Goal: Download file/media

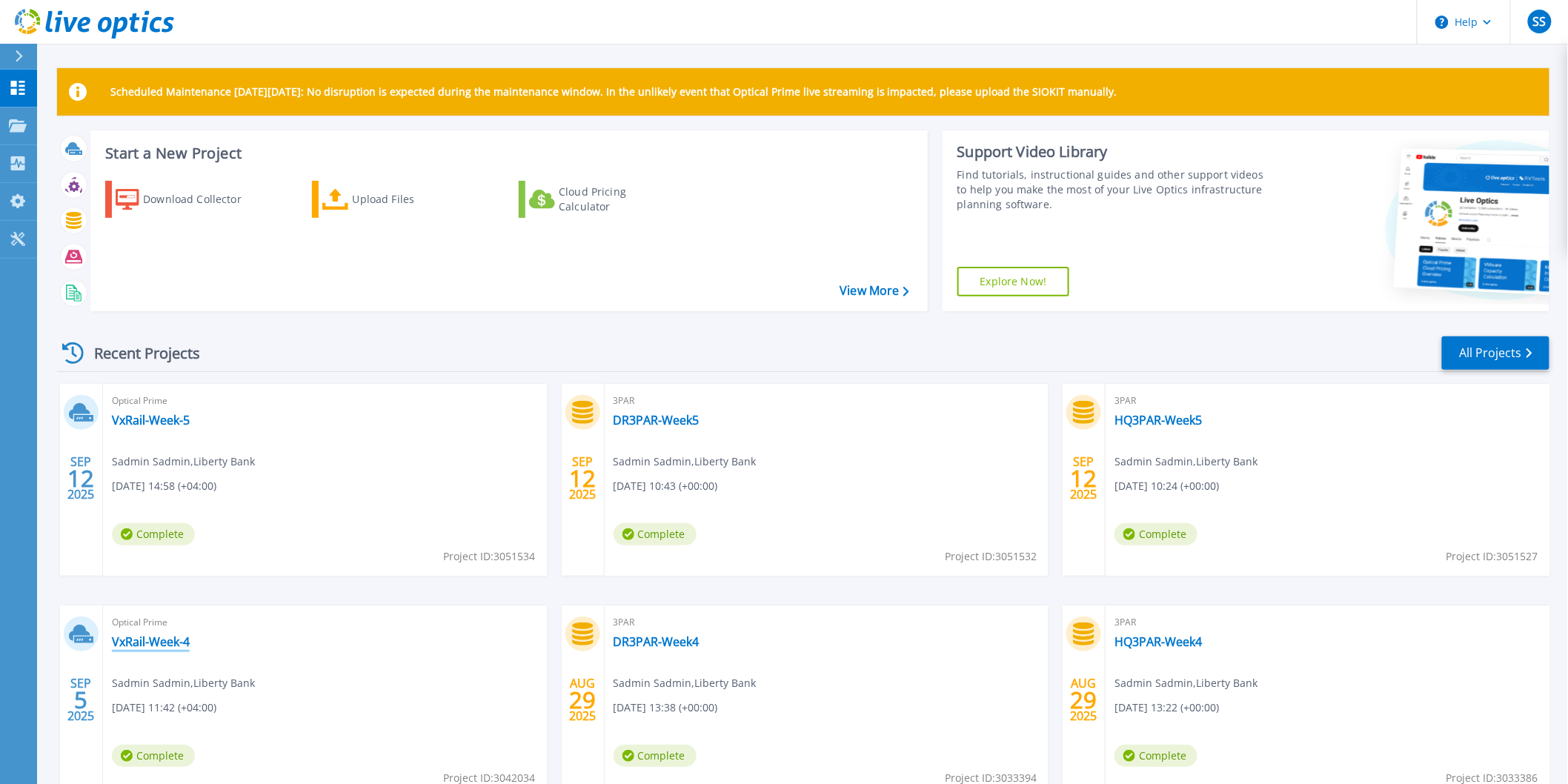
click at [169, 643] on link "VxRail-Week-4" at bounding box center [151, 642] width 78 height 15
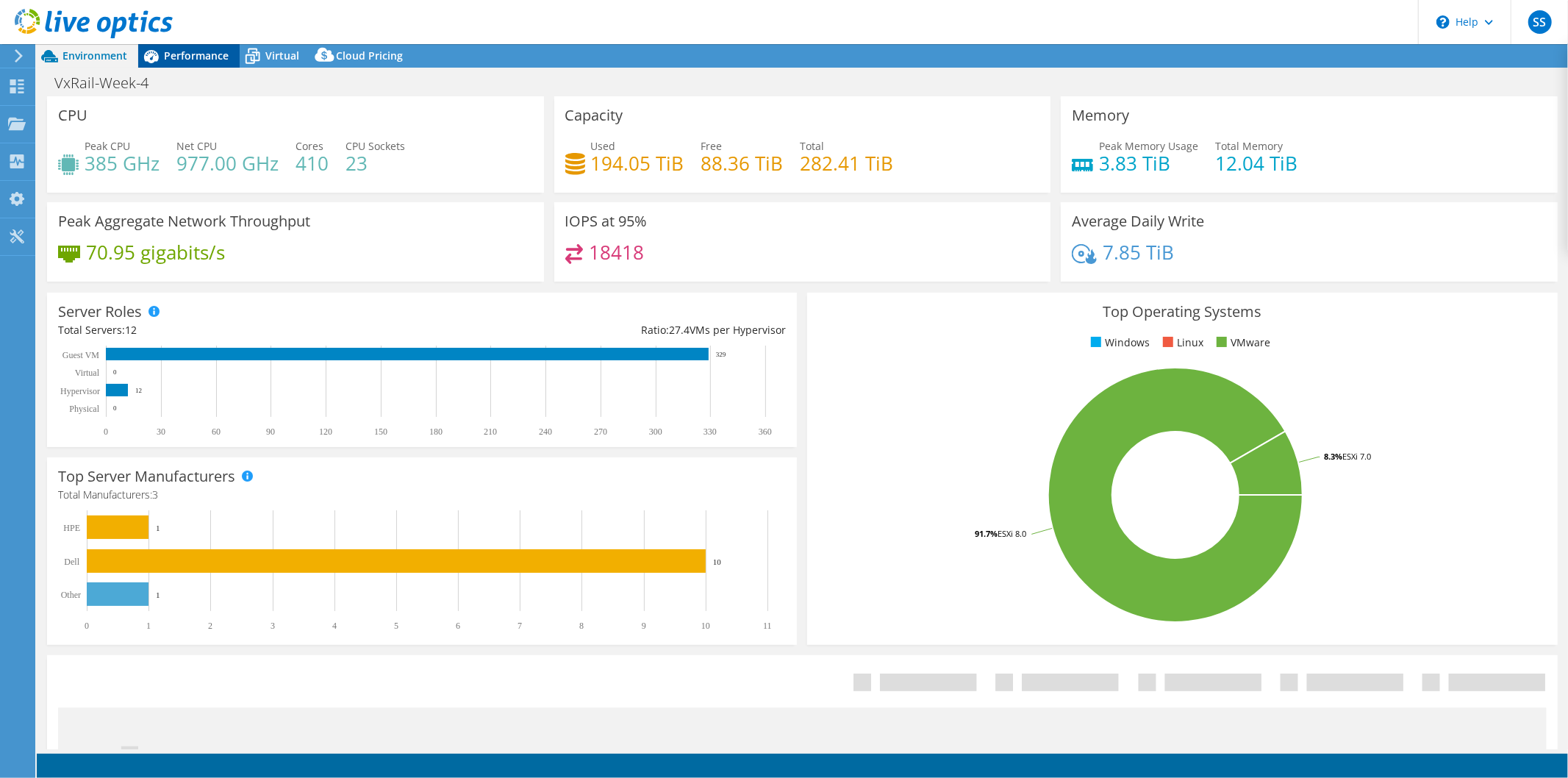
click at [179, 53] on span "Performance" at bounding box center [195, 55] width 65 height 14
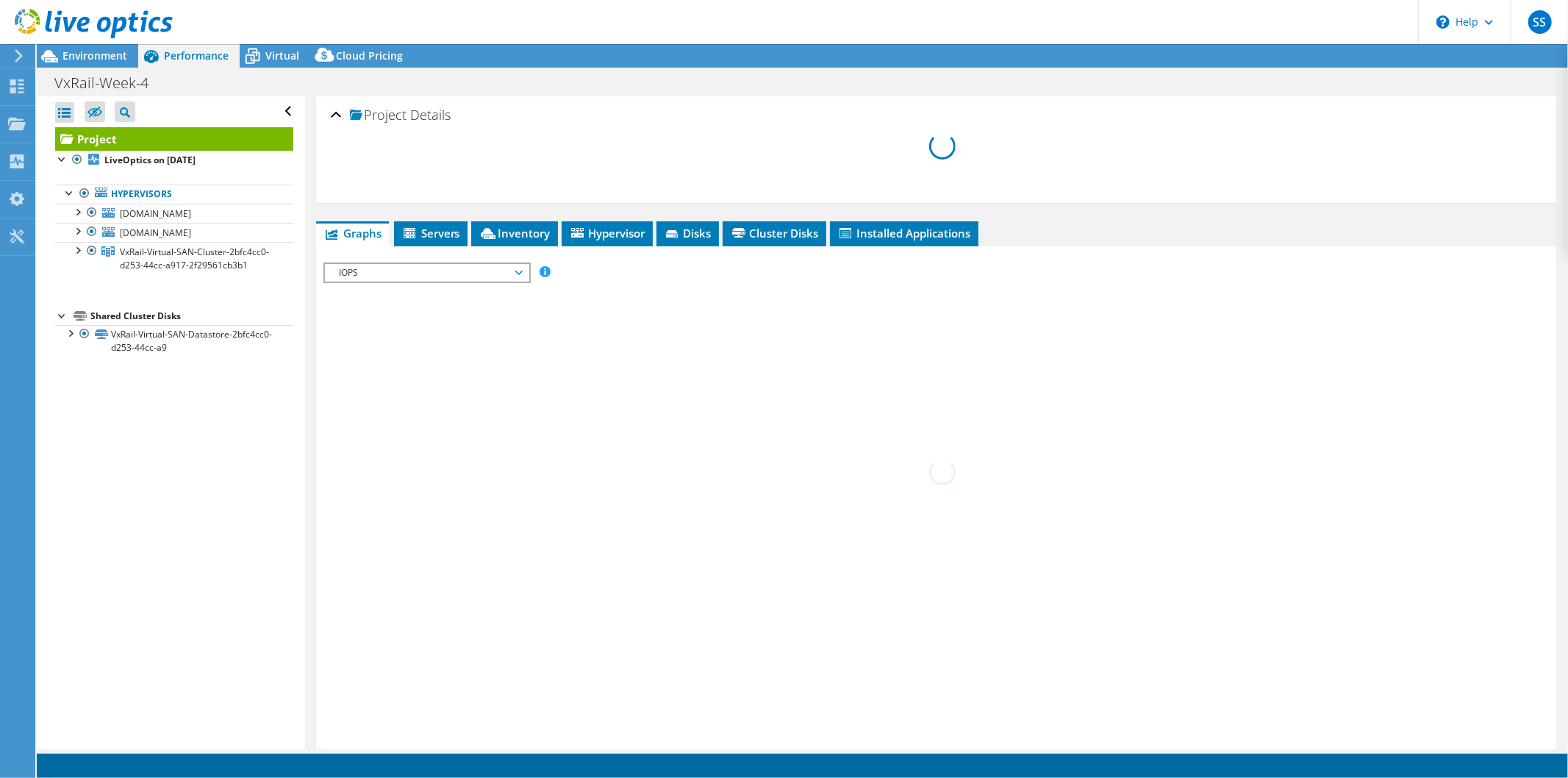
select select "USD"
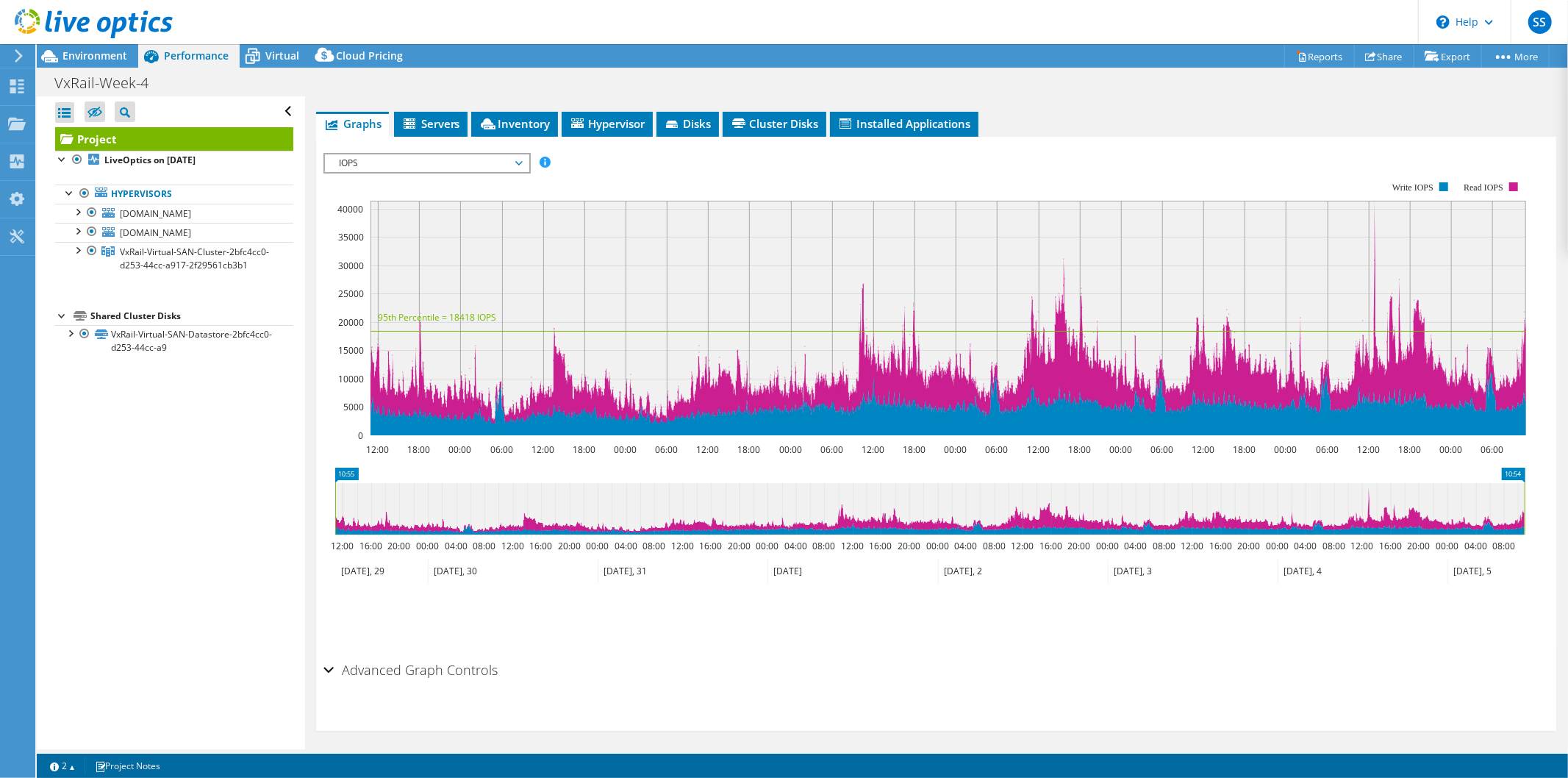
scroll to position [250, 0]
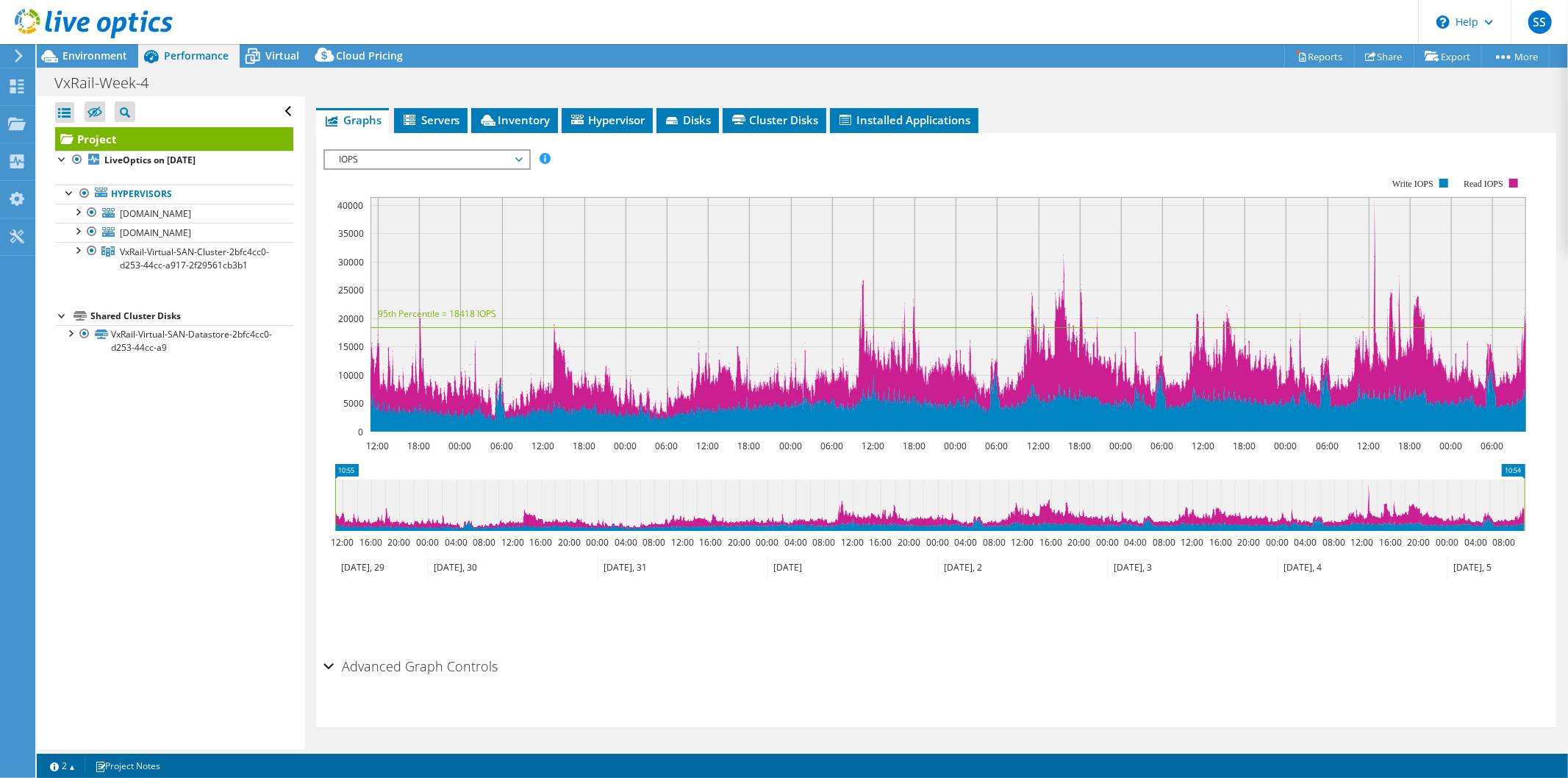
click at [16, 56] on icon at bounding box center [18, 55] width 11 height 13
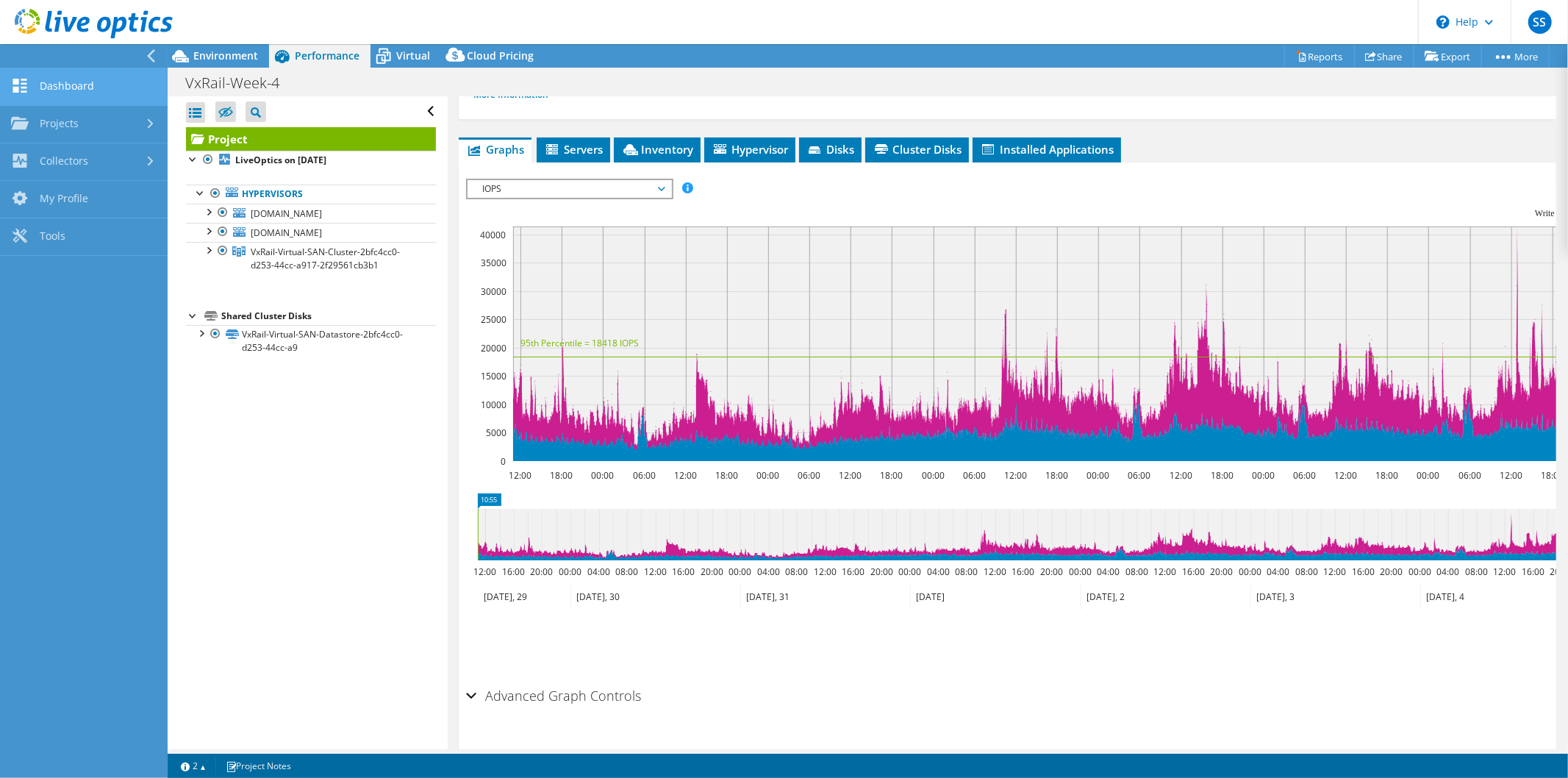
click at [38, 75] on link "Dashboard" at bounding box center [84, 87] width 168 height 38
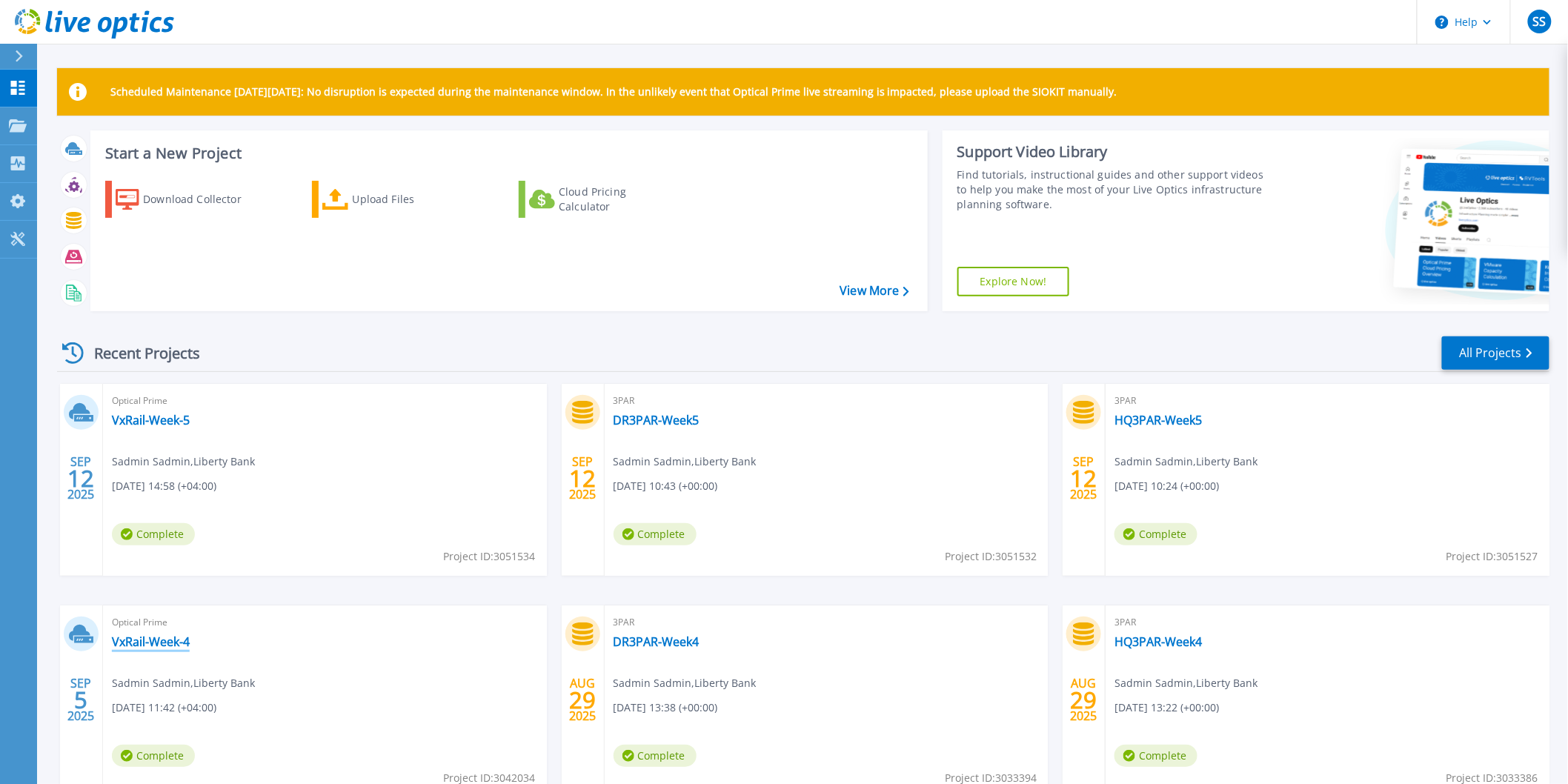
click at [147, 636] on link "VxRail-Week-4" at bounding box center [151, 642] width 78 height 15
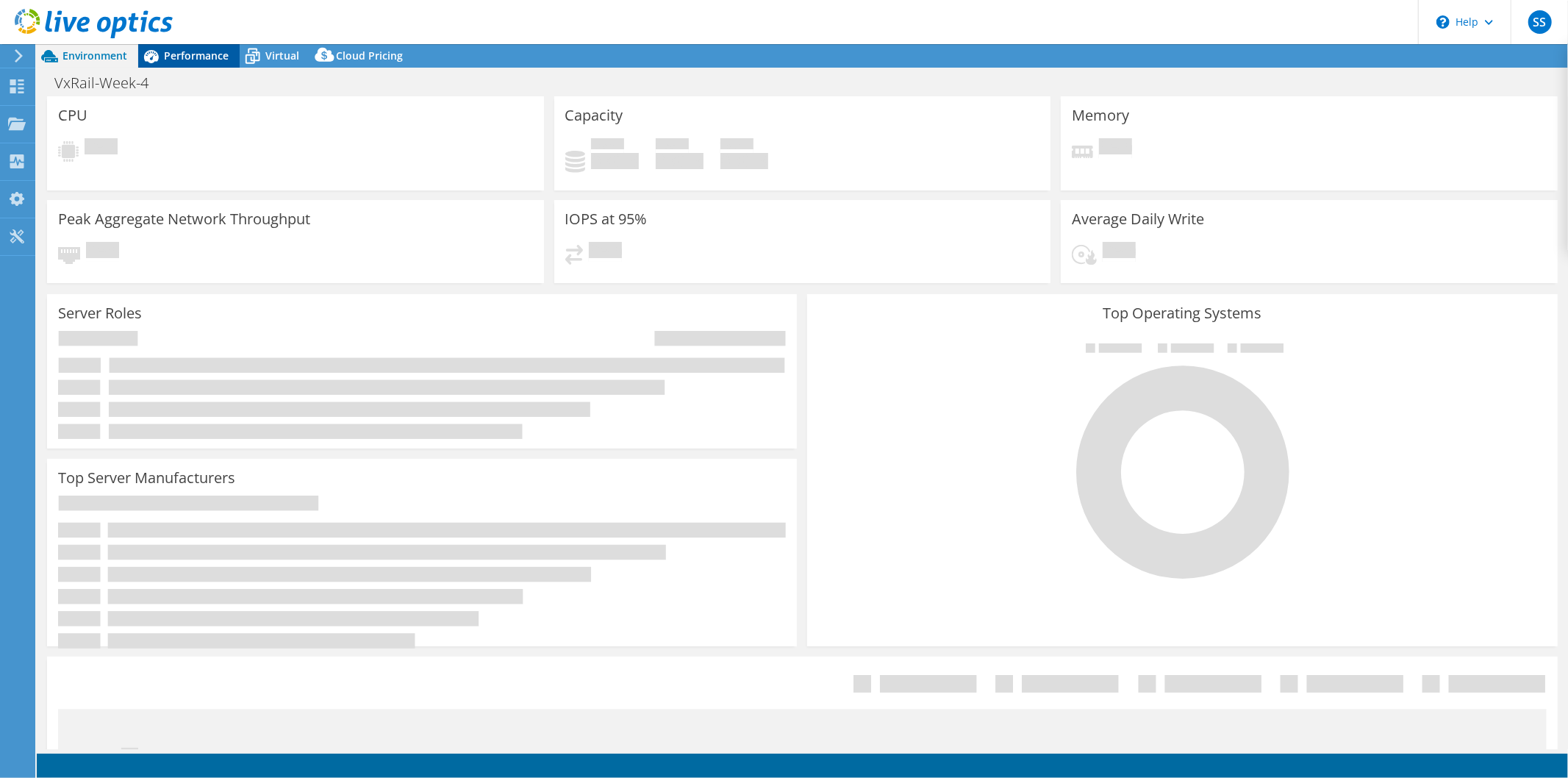
click at [177, 59] on span "Performance" at bounding box center [195, 55] width 65 height 14
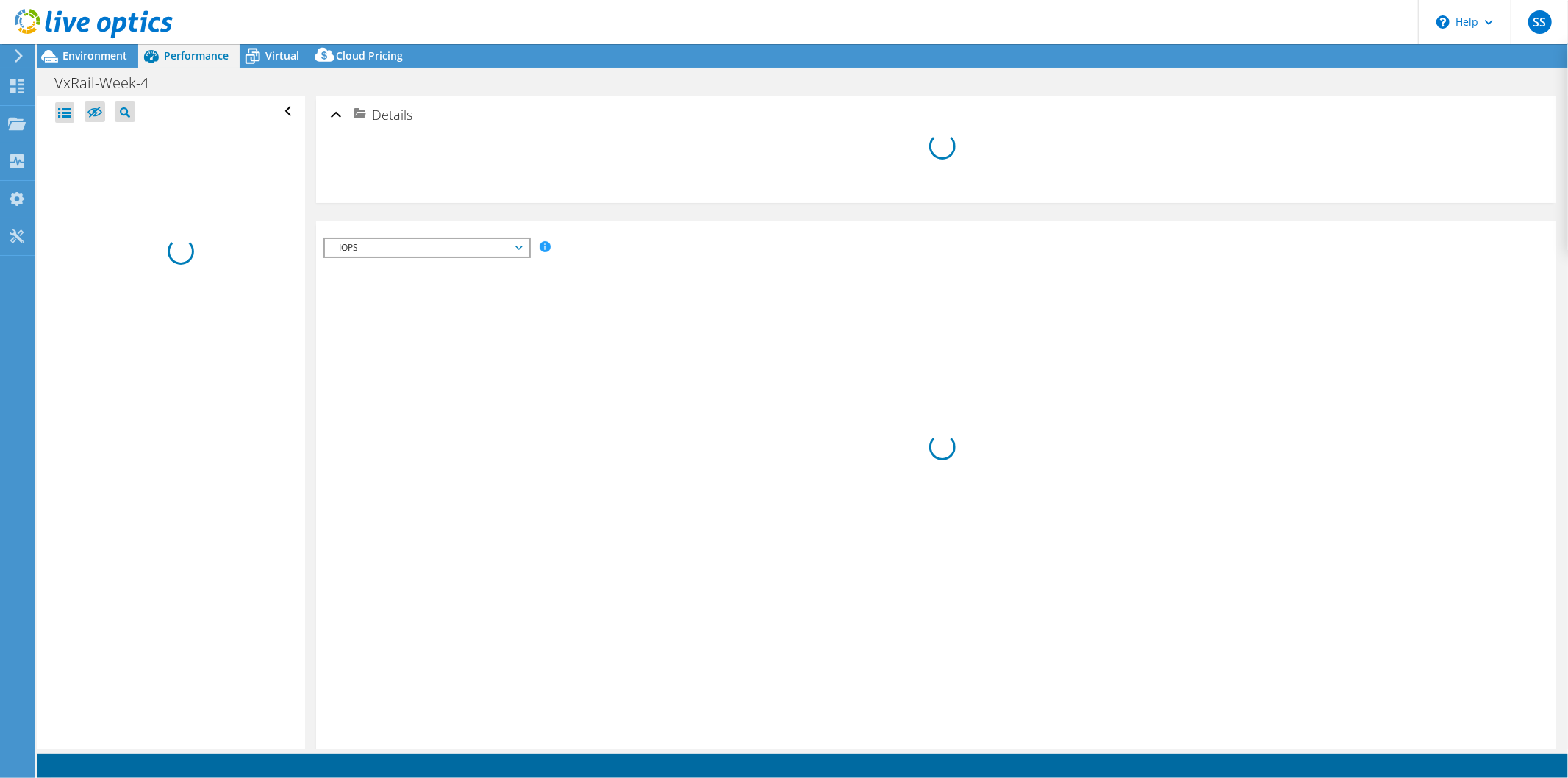
select select "USD"
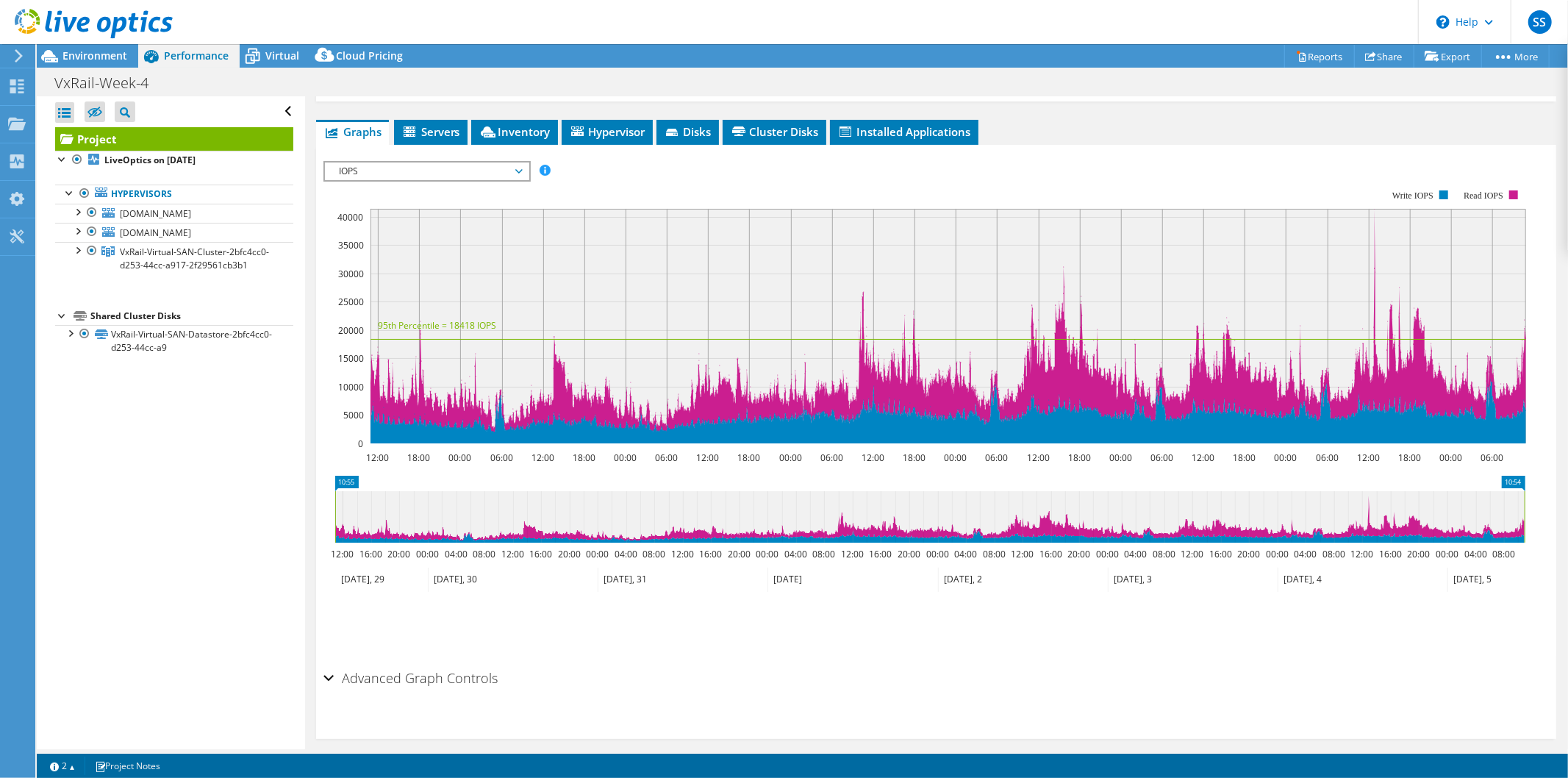
scroll to position [250, 0]
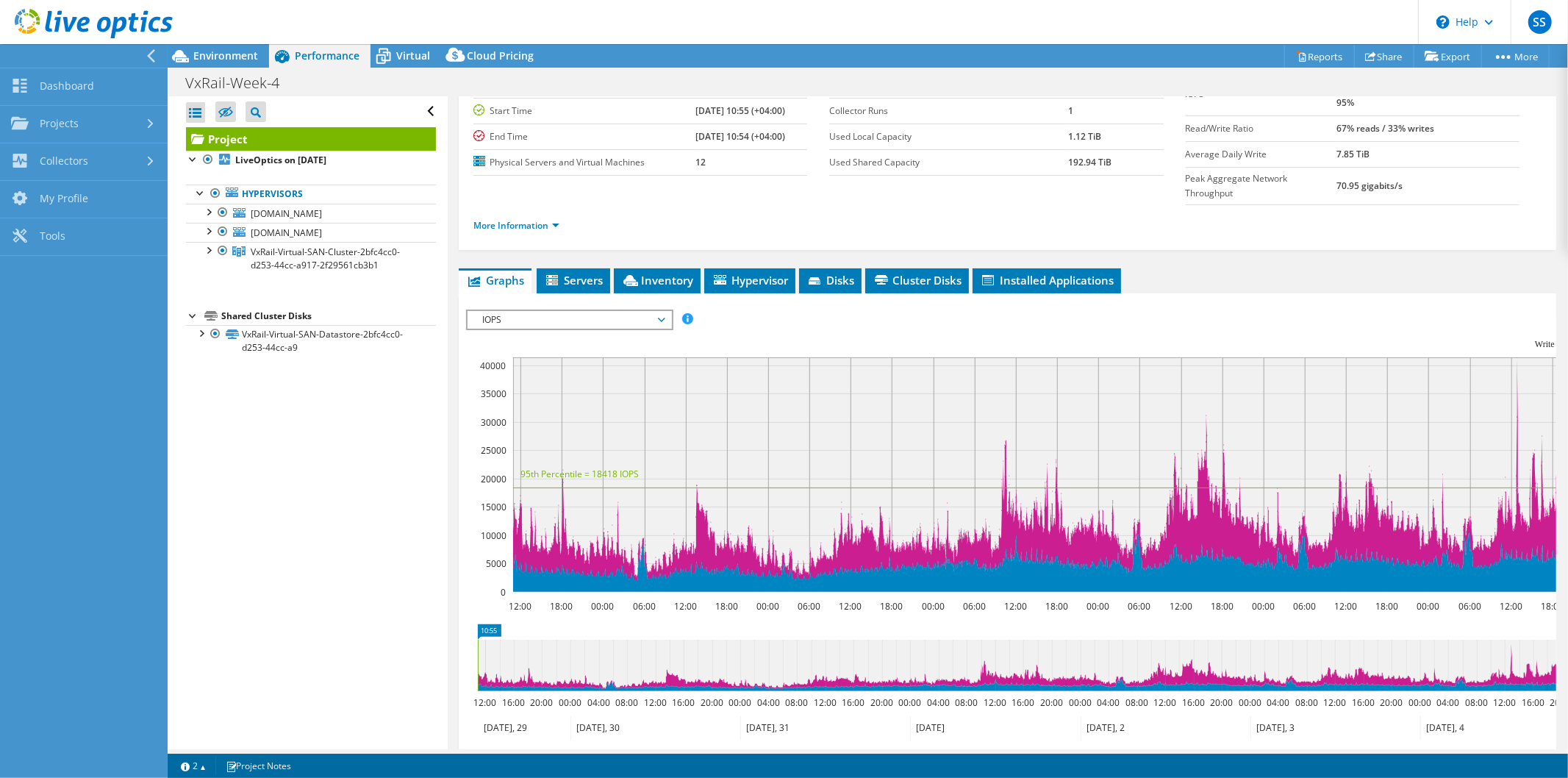
scroll to position [245, 0]
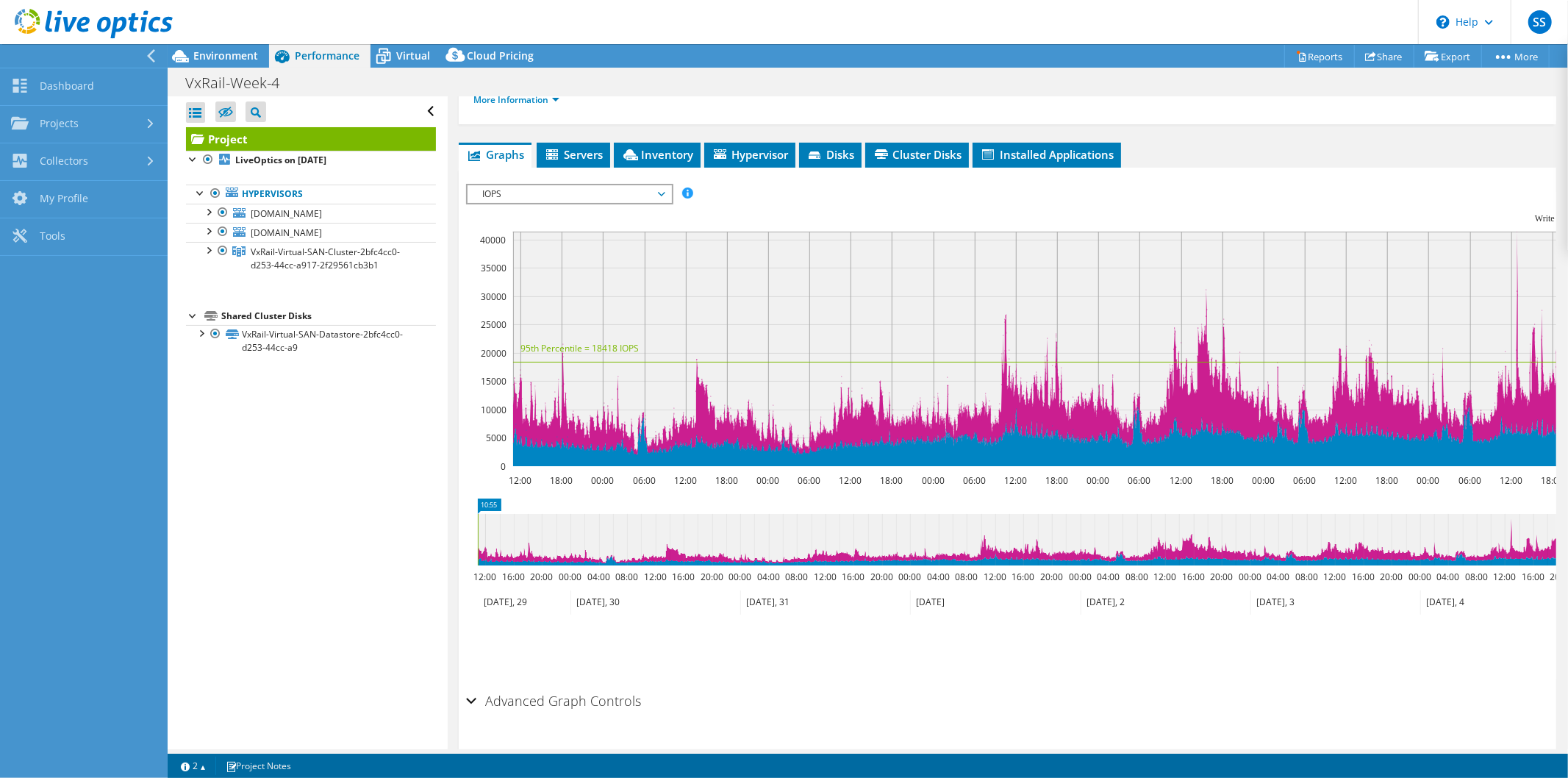
click at [1518, 232] on rect at bounding box center [1091, 349] width 1156 height 234
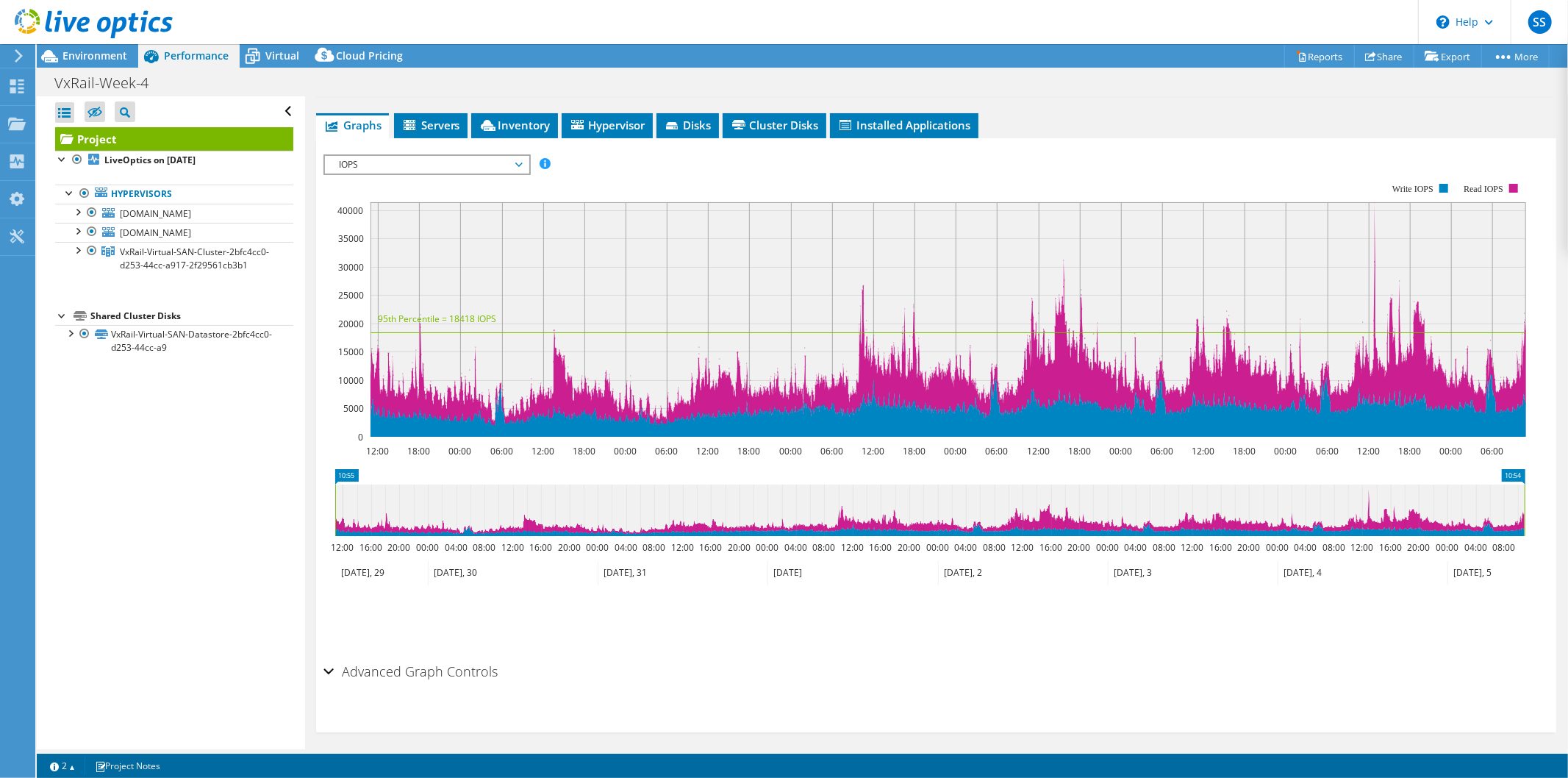
click at [1497, 276] on rect at bounding box center [948, 320] width 1156 height 234
click at [13, 55] on icon at bounding box center [18, 55] width 11 height 13
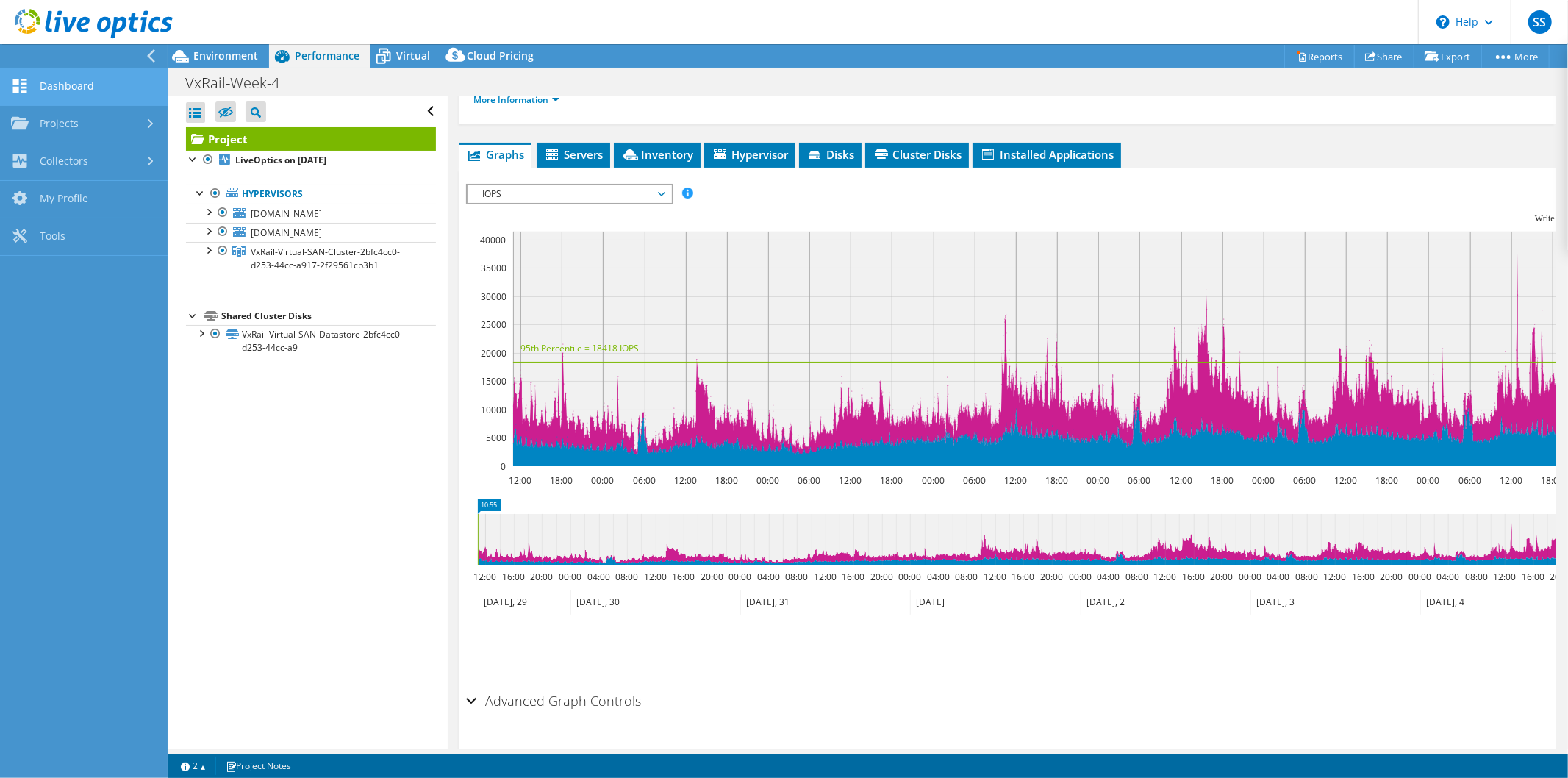
click at [59, 87] on link "Dashboard" at bounding box center [84, 87] width 168 height 38
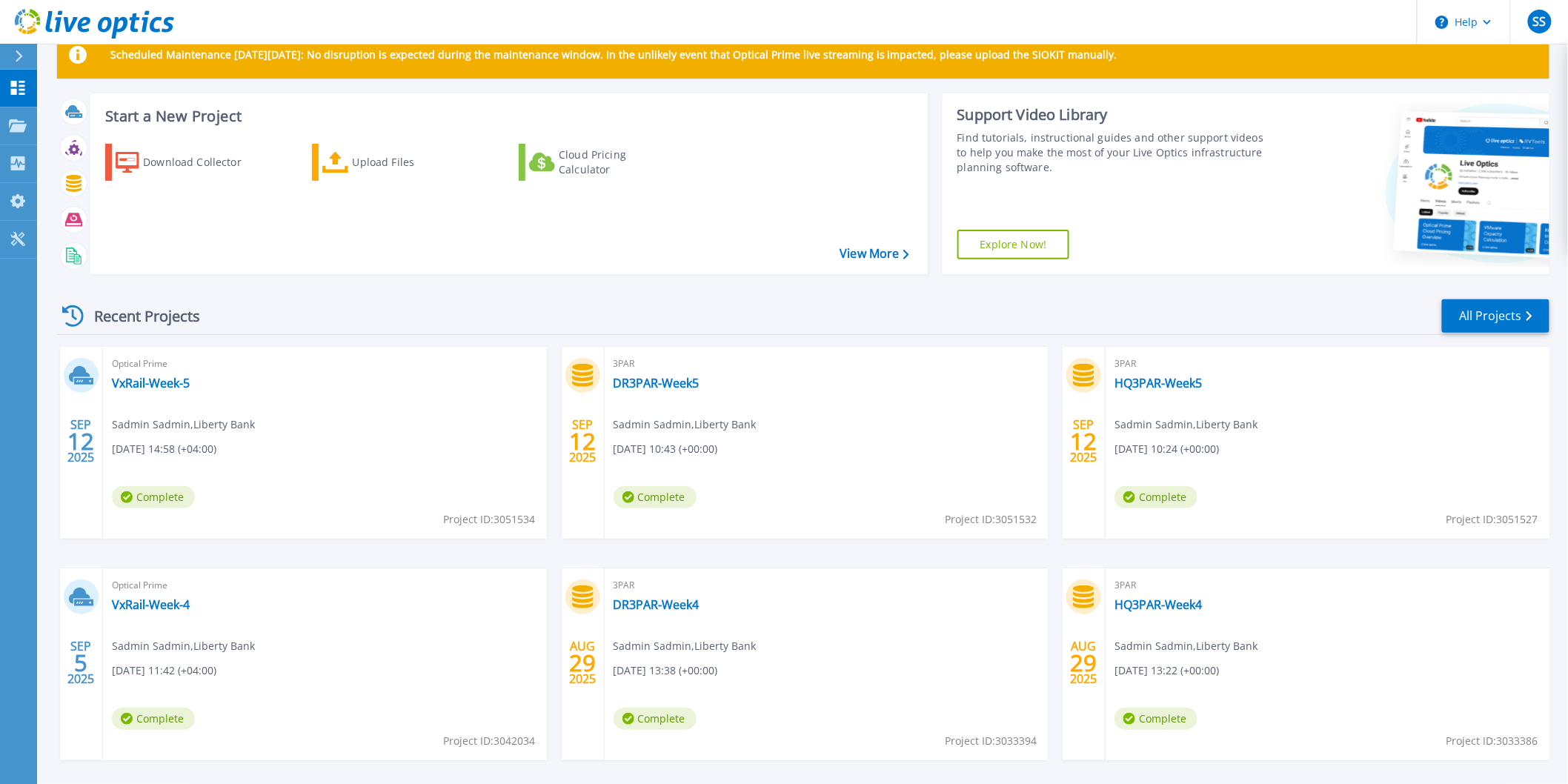
scroll to position [99, 0]
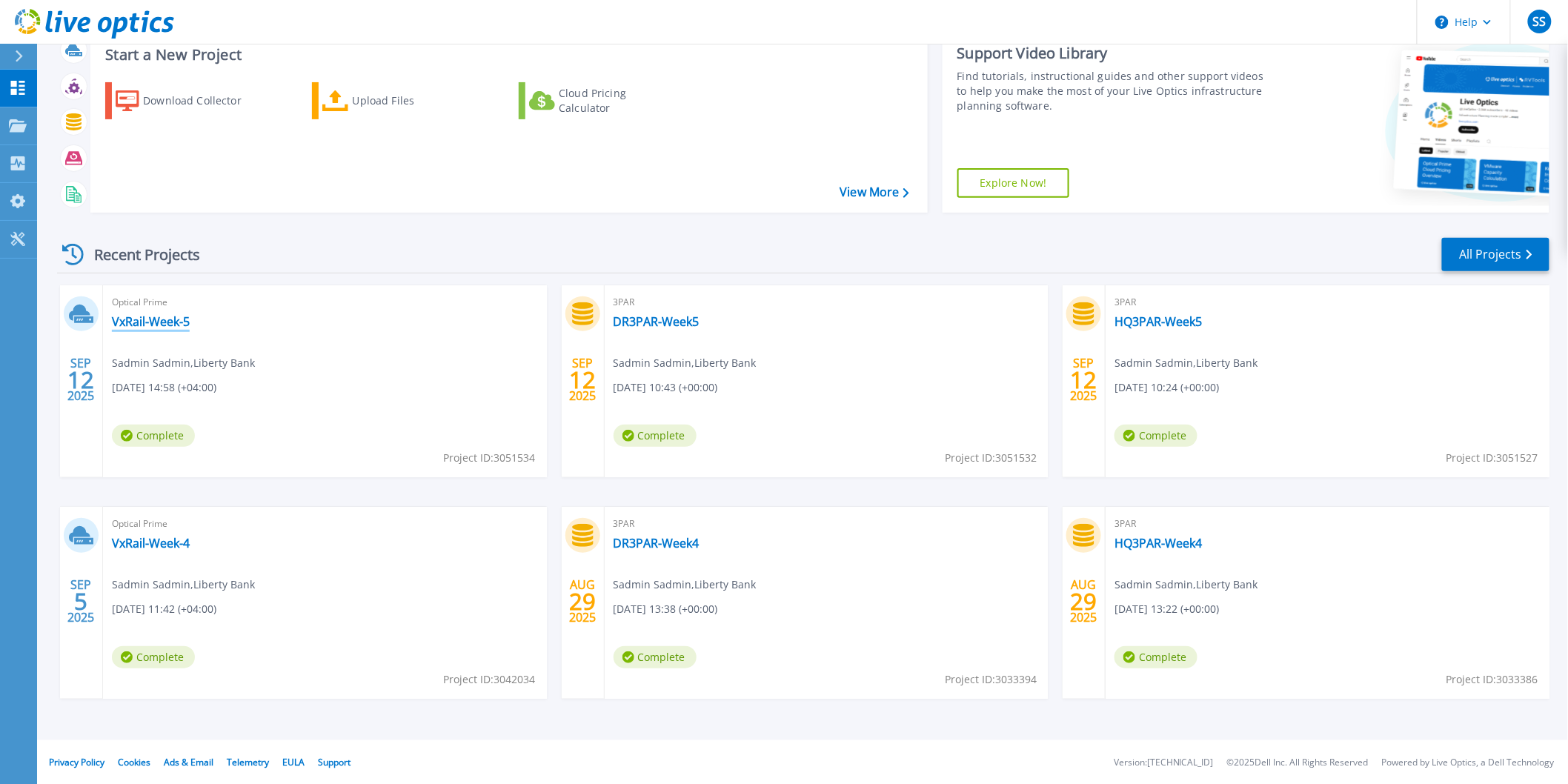
click at [154, 321] on link "VxRail-Week-5" at bounding box center [151, 321] width 78 height 15
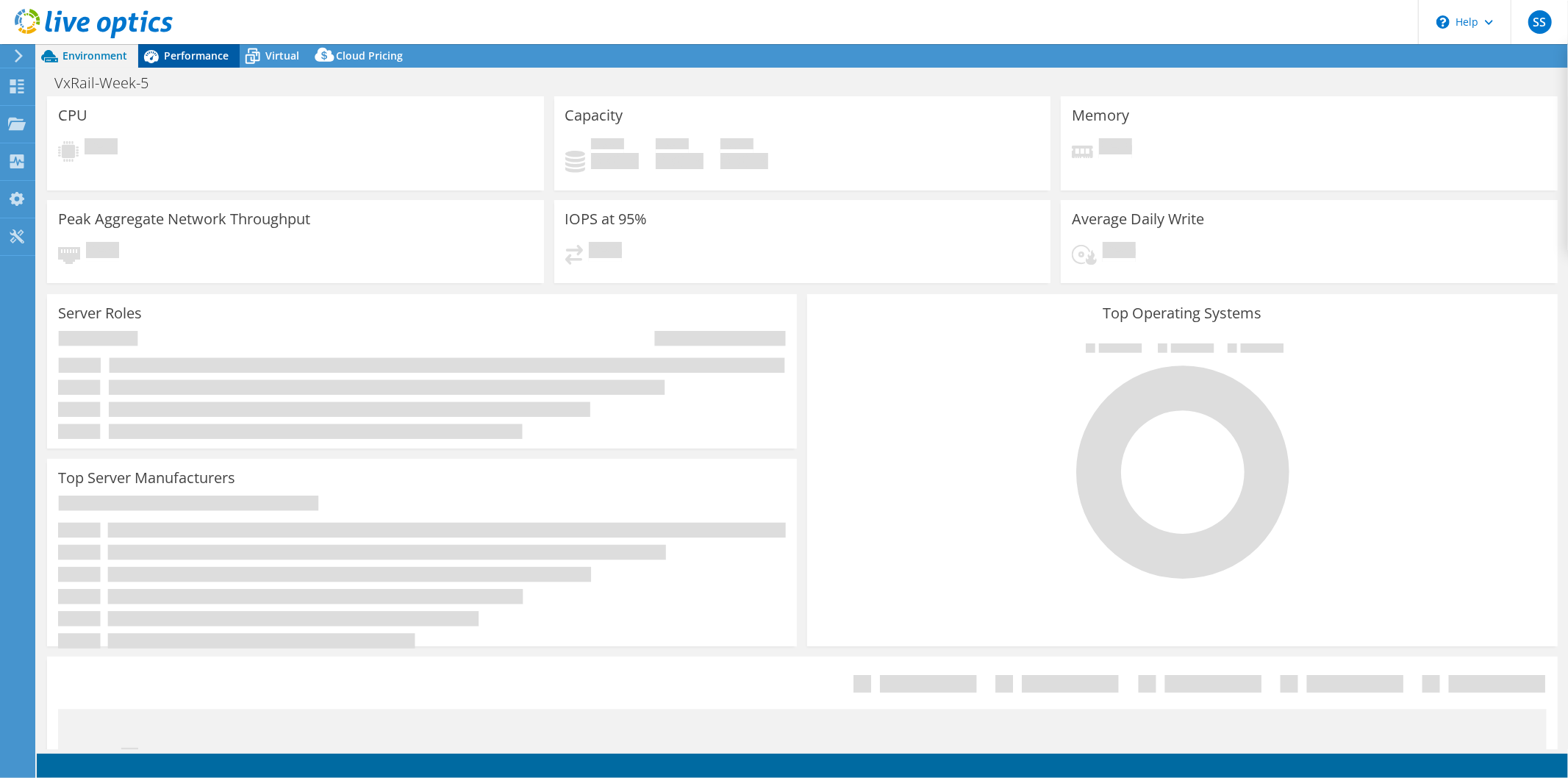
select select "USD"
click at [174, 55] on span "Performance" at bounding box center [195, 55] width 65 height 14
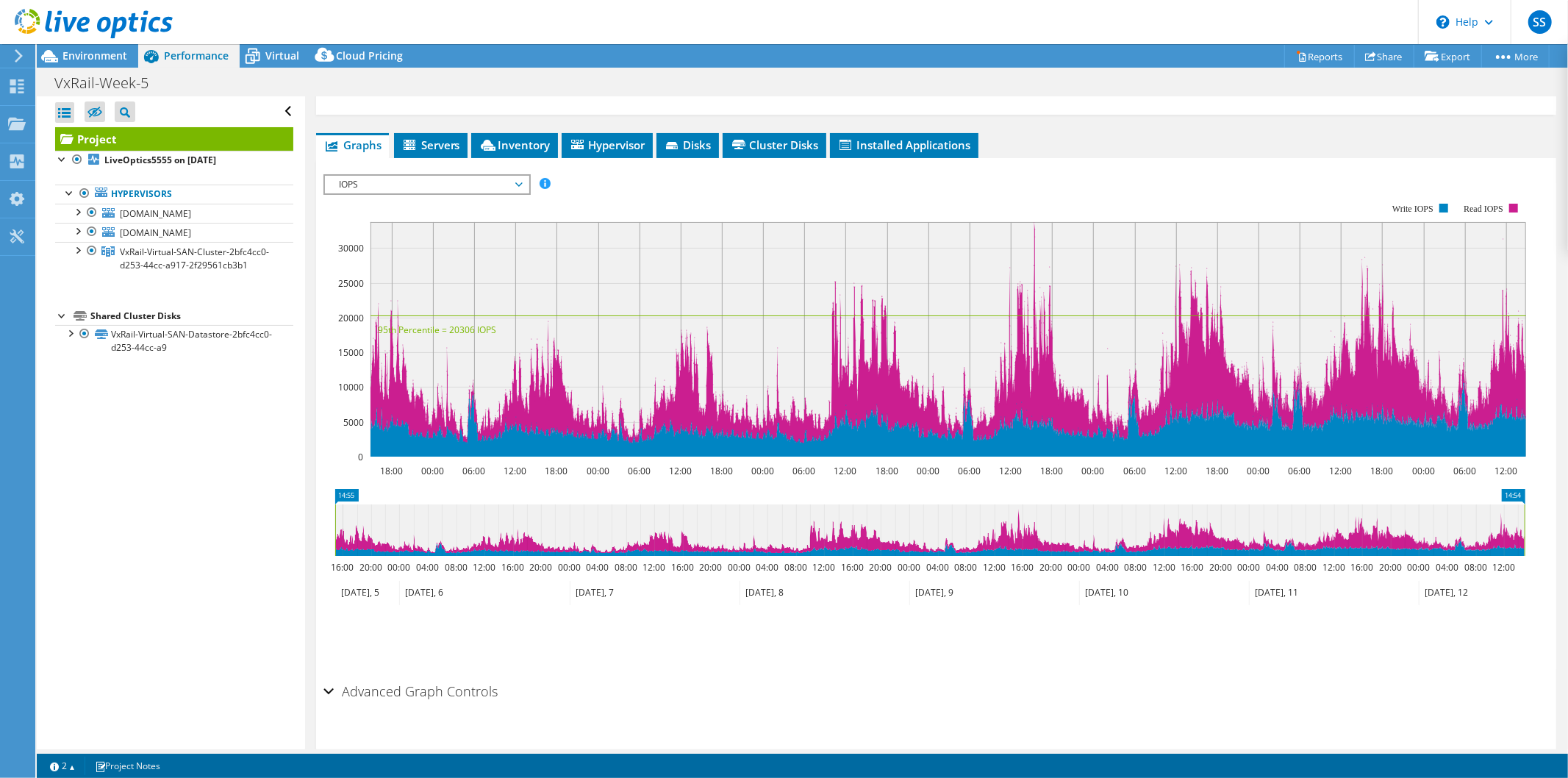
scroll to position [245, 0]
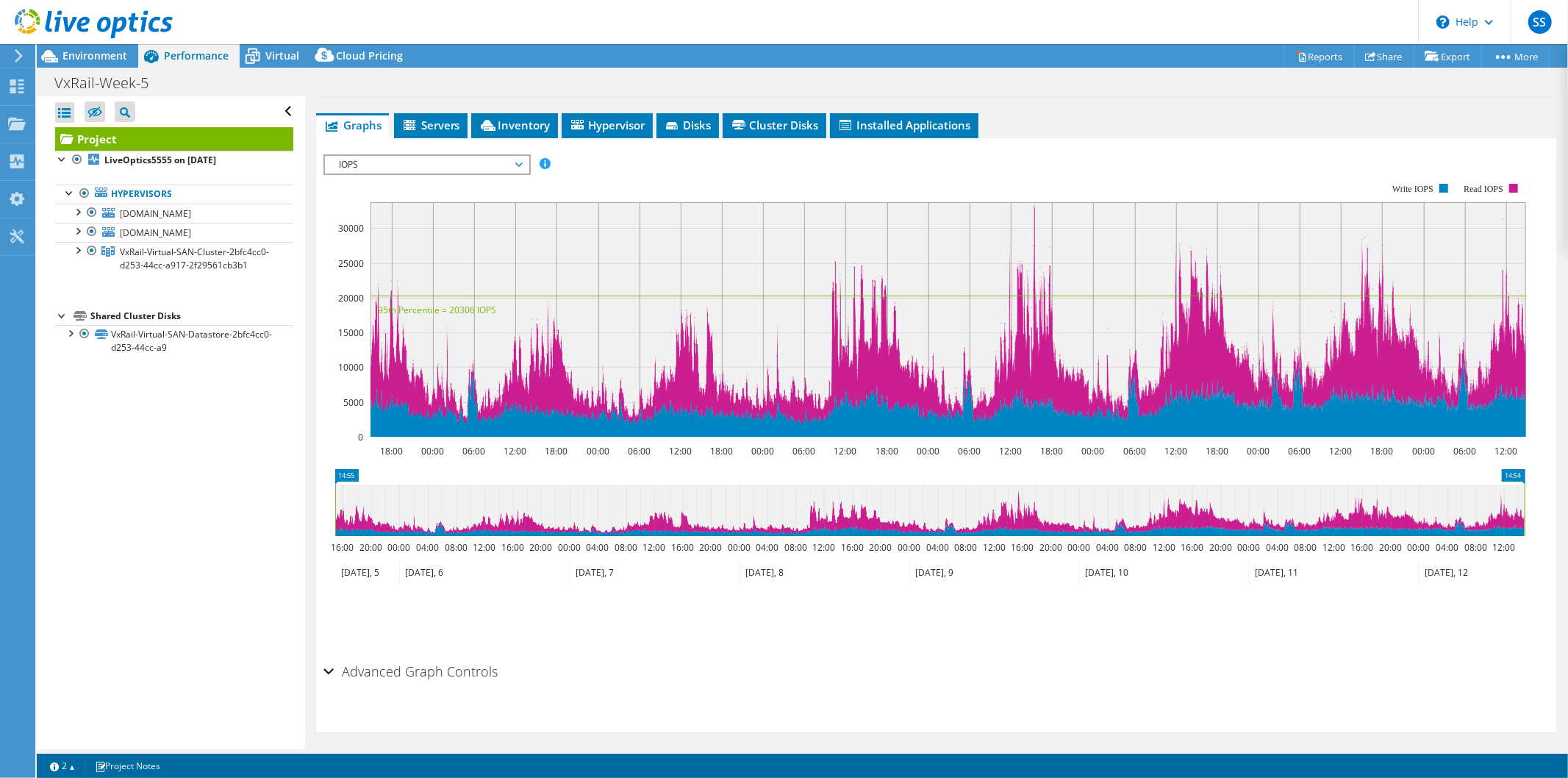
click at [1150, 119] on ul "Graphs Servers Inventory Hypervisor Disks Cluster Disks Installed Applications" at bounding box center [936, 126] width 1241 height 25
click at [1347, 106] on div "Project Details Prepared for: Sadmin Sadmin, sadmin@libertybank.ge Account Libe…" at bounding box center [936, 305] width 1262 height 907
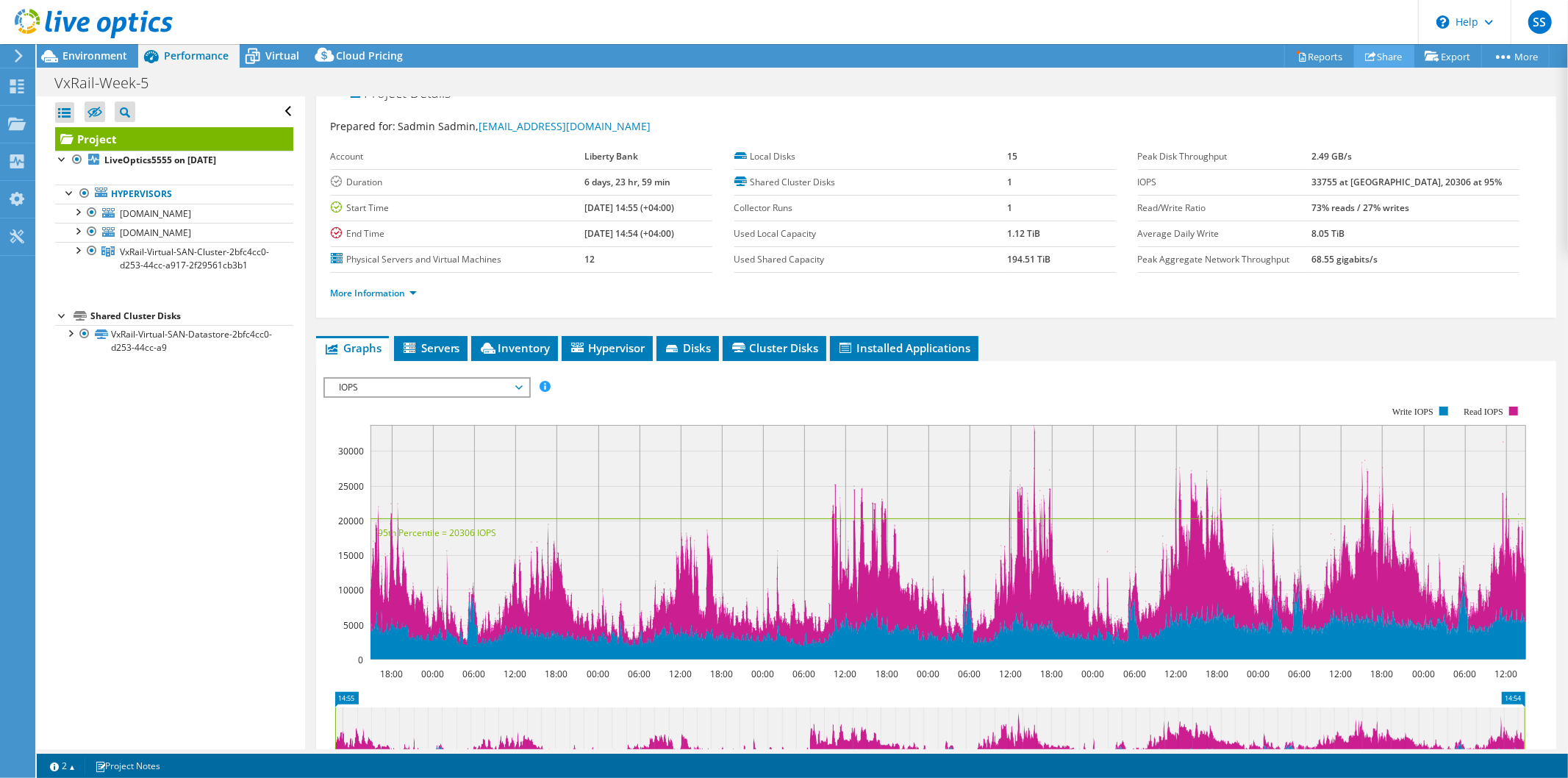
scroll to position [0, 0]
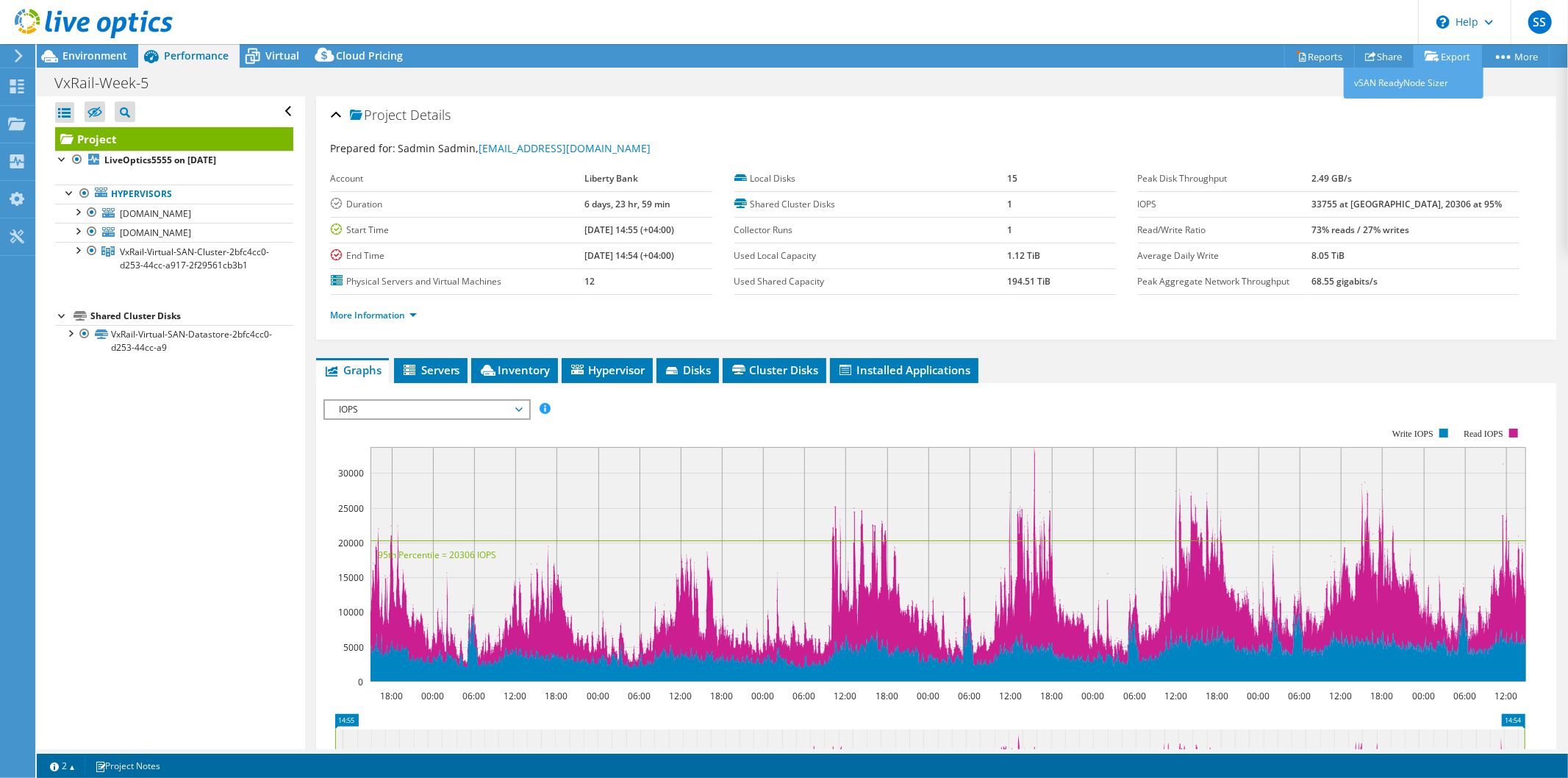
click at [1429, 53] on icon at bounding box center [1432, 56] width 15 height 11
click at [1296, 51] on icon at bounding box center [1301, 56] width 11 height 11
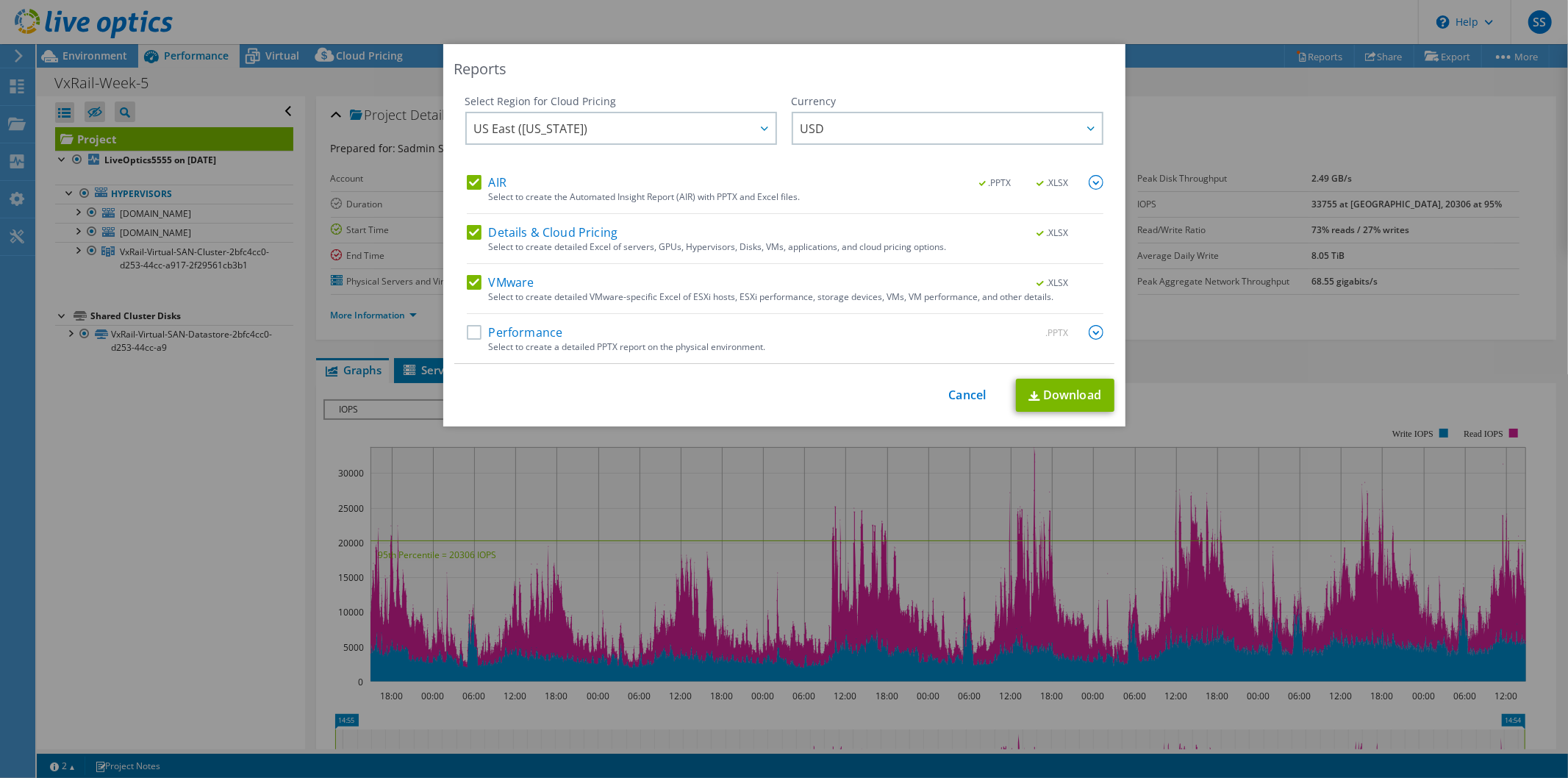
click at [467, 330] on label "Performance" at bounding box center [515, 332] width 96 height 15
click at [0, 0] on input "Performance" at bounding box center [0, 0] width 0 height 0
click at [1089, 327] on img at bounding box center [1096, 332] width 15 height 15
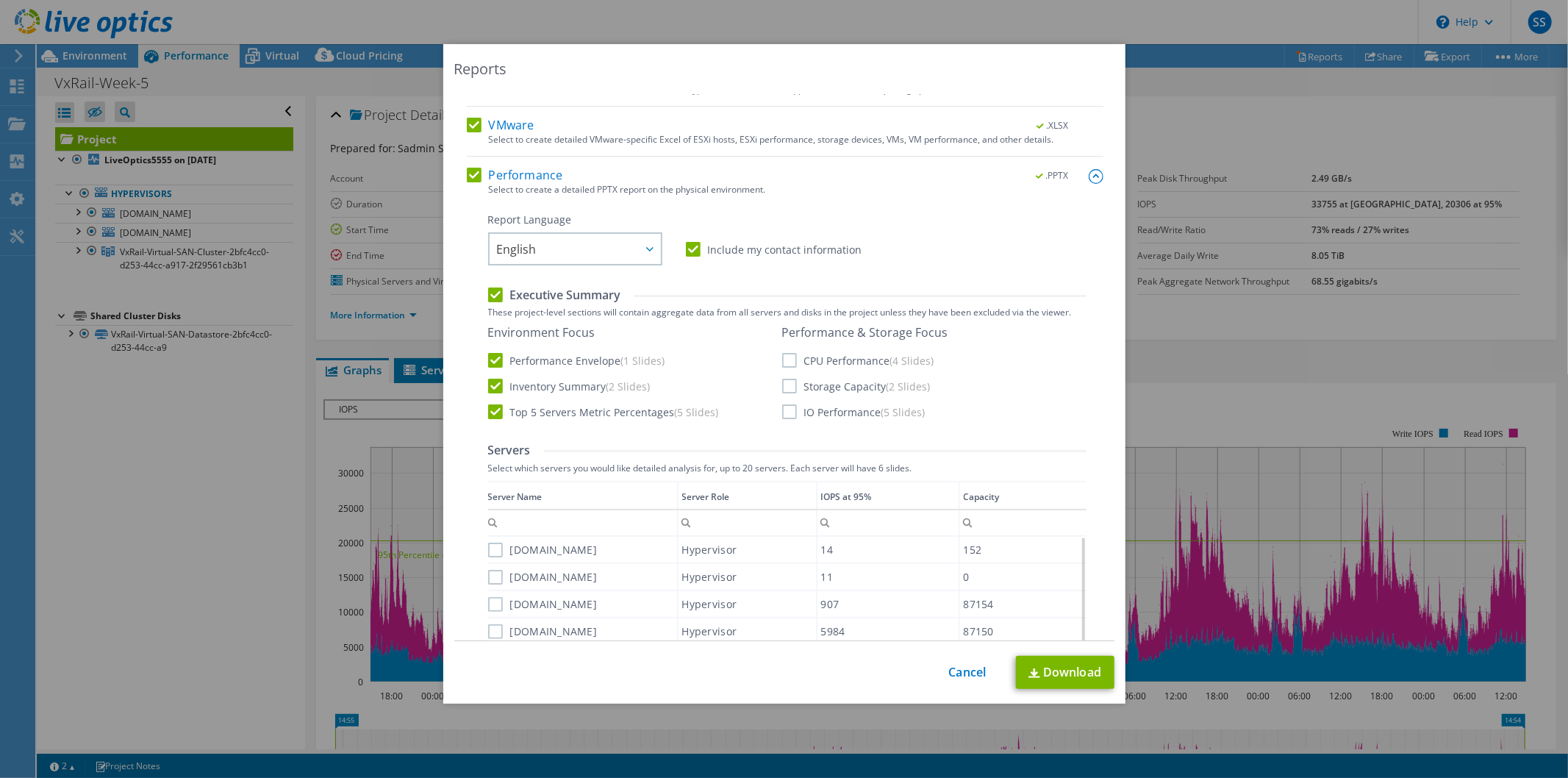
scroll to position [327, 0]
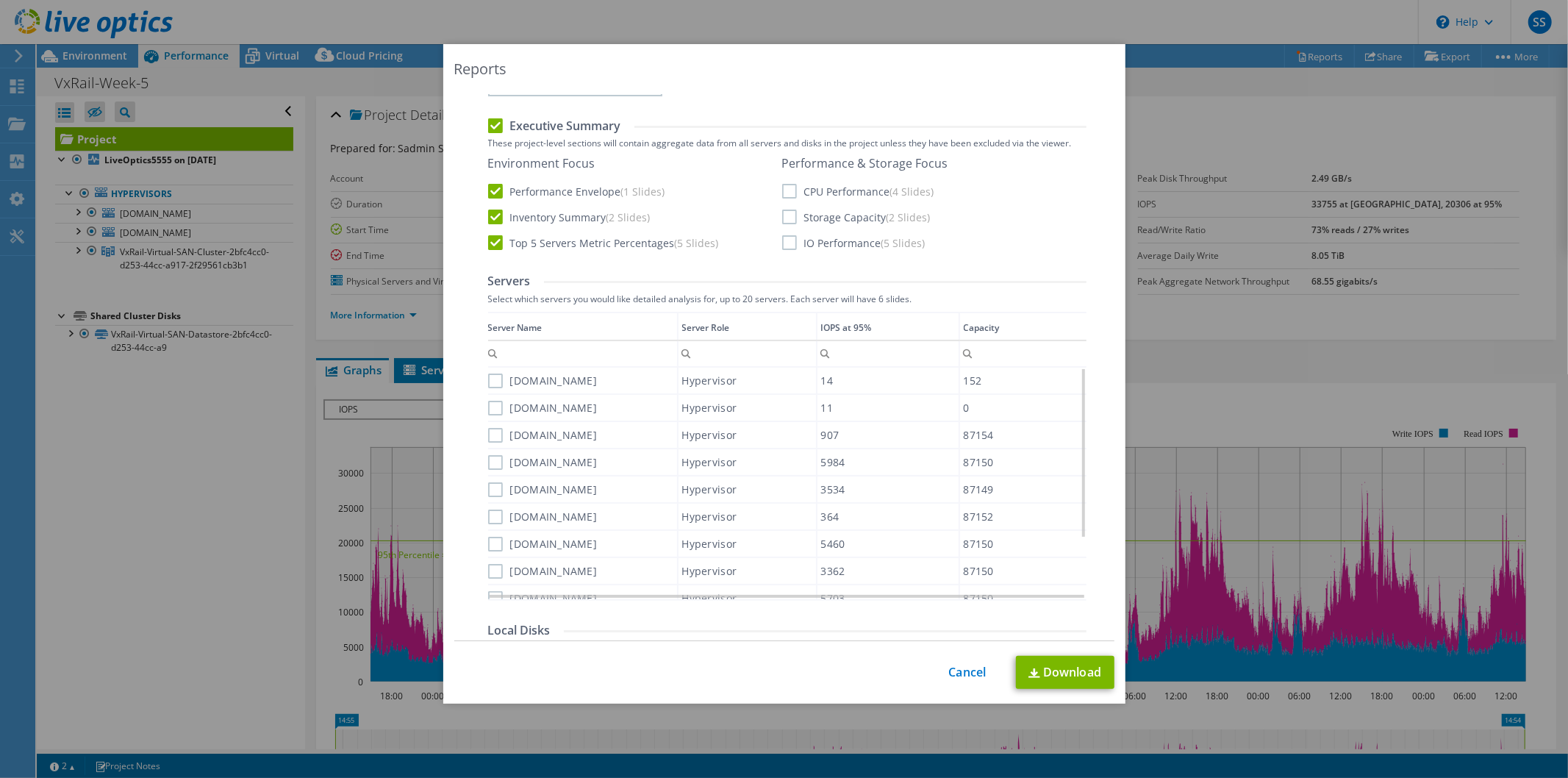
click at [787, 209] on label "Storage Capacity (2 Slides)" at bounding box center [857, 216] width 148 height 15
click at [0, 0] on input "Storage Capacity (2 Slides)" at bounding box center [0, 0] width 0 height 0
drag, startPoint x: 790, startPoint y: 175, endPoint x: 785, endPoint y: 210, distance: 35.4
click at [790, 179] on div "Performance & Storage Focus CPU Performance (4 Slides) Storage Capacity (2 Slid…" at bounding box center [865, 202] width 166 height 94
click at [783, 186] on label "CPU Performance (4 Slides)" at bounding box center [858, 190] width 152 height 15
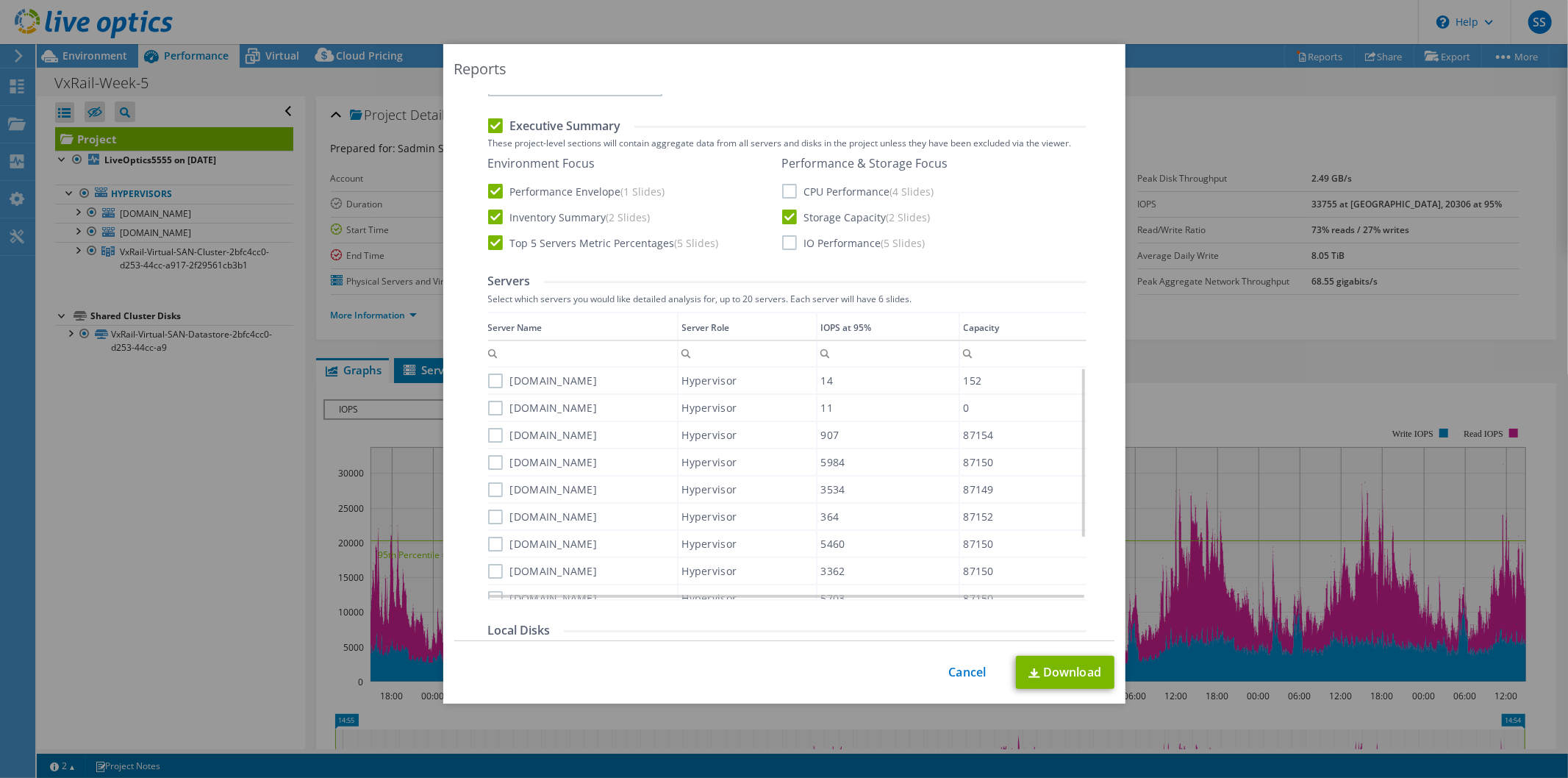
click at [0, 0] on input "CPU Performance (4 Slides)" at bounding box center [0, 0] width 0 height 0
click at [787, 235] on label "IO Performance (5 Slides)" at bounding box center [854, 242] width 144 height 15
click at [0, 0] on input "IO Performance (5 Slides)" at bounding box center [0, 0] width 0 height 0
click at [495, 383] on label "esxi-witness.lb.ge" at bounding box center [542, 381] width 109 height 15
click at [0, 0] on input "esxi-witness.lb.ge" at bounding box center [0, 0] width 0 height 0
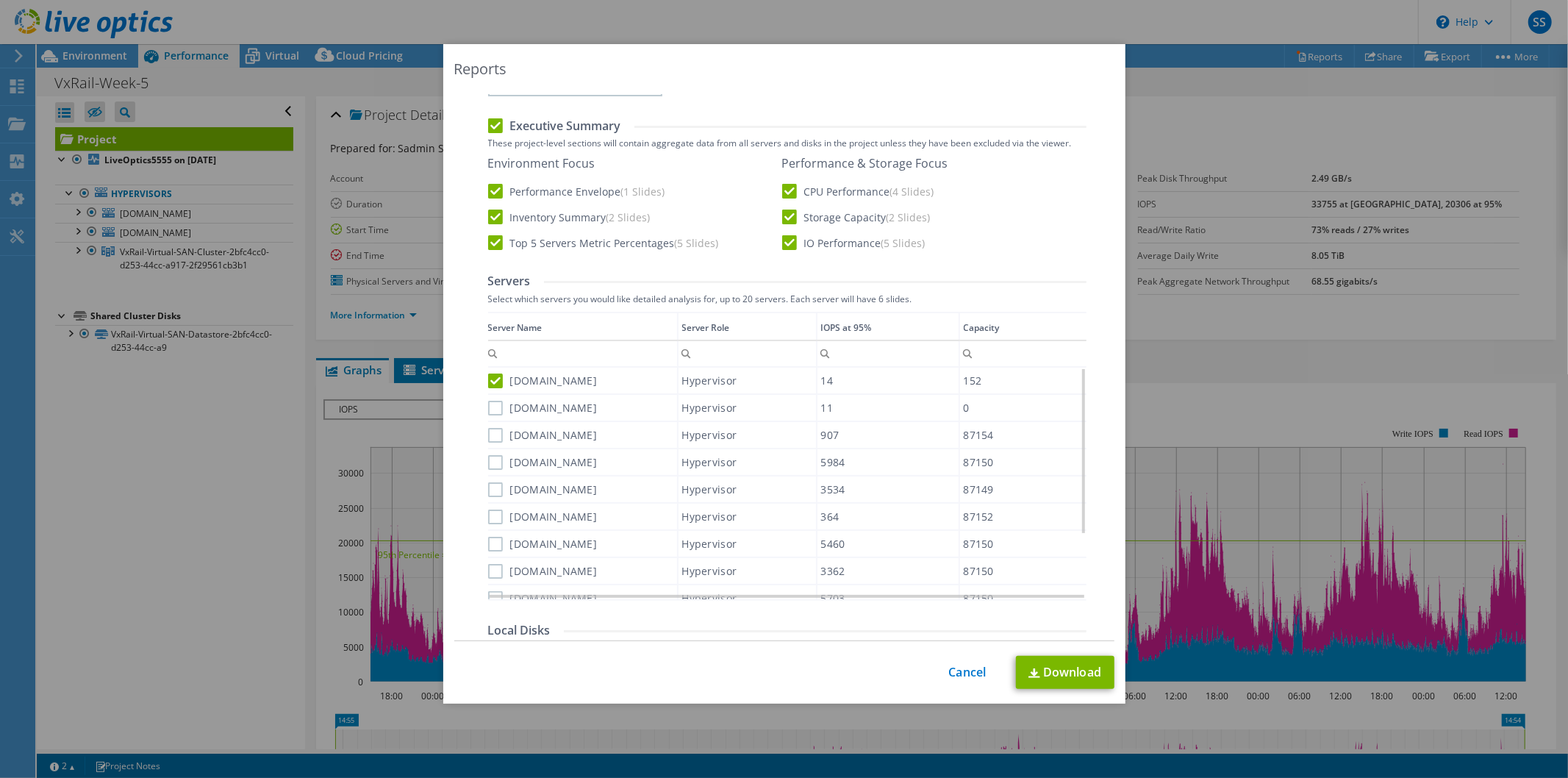
click at [489, 406] on label "vxrail-witness.lb.ge" at bounding box center [542, 408] width 109 height 15
click at [0, 0] on input "vxrail-witness.lb.ge" at bounding box center [0, 0] width 0 height 0
click at [488, 436] on label "vxraildr-02.lb.ge" at bounding box center [542, 435] width 109 height 15
click at [0, 0] on input "vxraildr-02.lb.ge" at bounding box center [0, 0] width 0 height 0
click at [488, 460] on div "Data grid" at bounding box center [489, 451] width 3 height 279
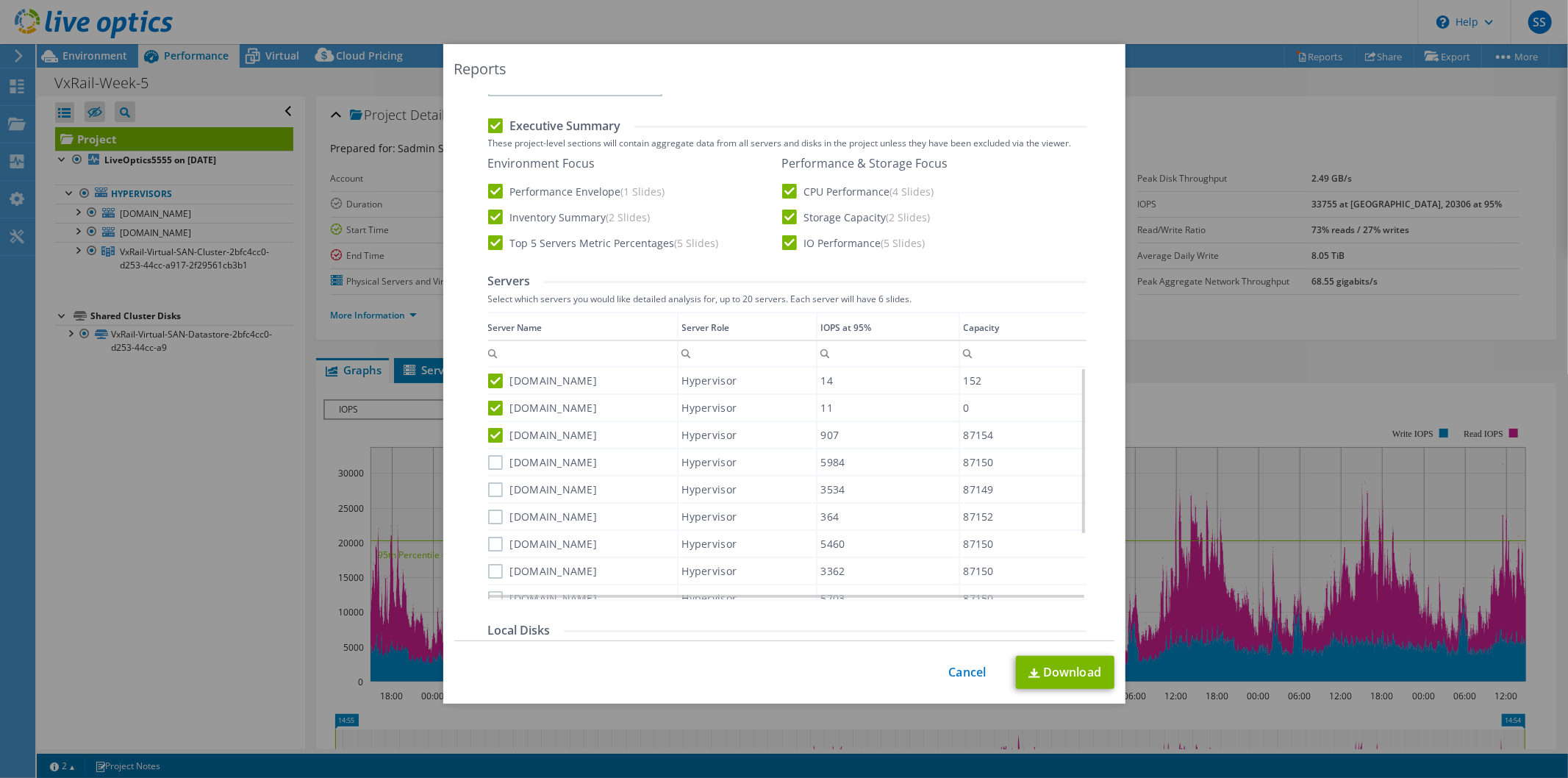
click at [488, 487] on label "vxrailhq-01.lb.ge" at bounding box center [542, 489] width 109 height 15
click at [0, 0] on input "vxrailhq-01.lb.ge" at bounding box center [0, 0] width 0 height 0
click at [494, 461] on label "vxrailhq-02.lb.ge" at bounding box center [542, 463] width 109 height 15
click at [0, 0] on input "vxrailhq-02.lb.ge" at bounding box center [0, 0] width 0 height 0
click at [488, 504] on div "vxraildr-04.lb.ge" at bounding box center [582, 517] width 189 height 26
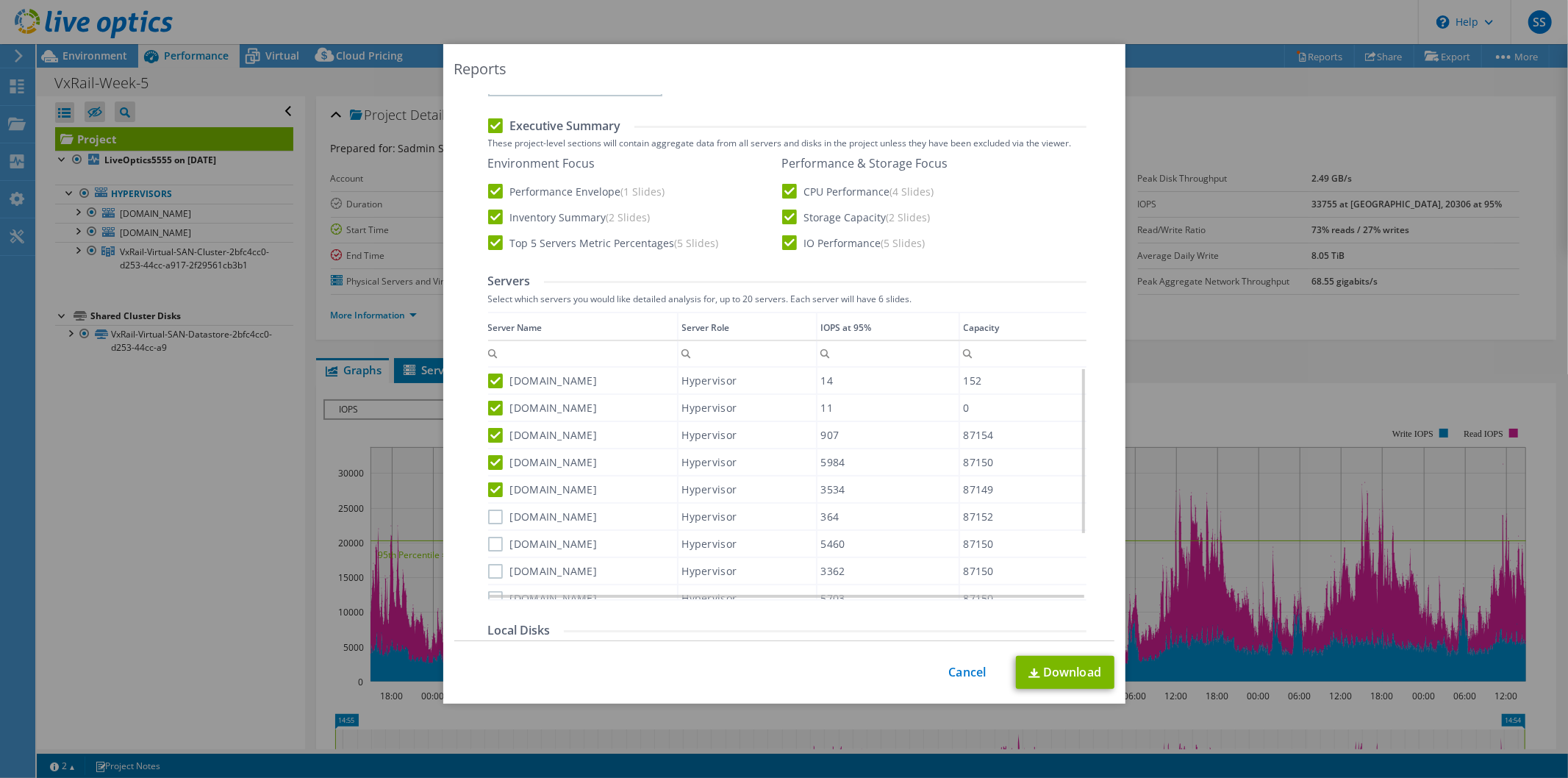
click at [493, 511] on label "vxraildr-04.lb.ge" at bounding box center [542, 517] width 109 height 15
click at [0, 0] on input "vxraildr-04.lb.ge" at bounding box center [0, 0] width 0 height 0
click at [488, 541] on label "vxrailhq-05.lb.ge" at bounding box center [542, 544] width 109 height 15
click at [0, 0] on input "vxrailhq-05.lb.ge" at bounding box center [0, 0] width 0 height 0
click at [491, 564] on label "vxrailhq-03.lb.ge" at bounding box center [542, 571] width 109 height 15
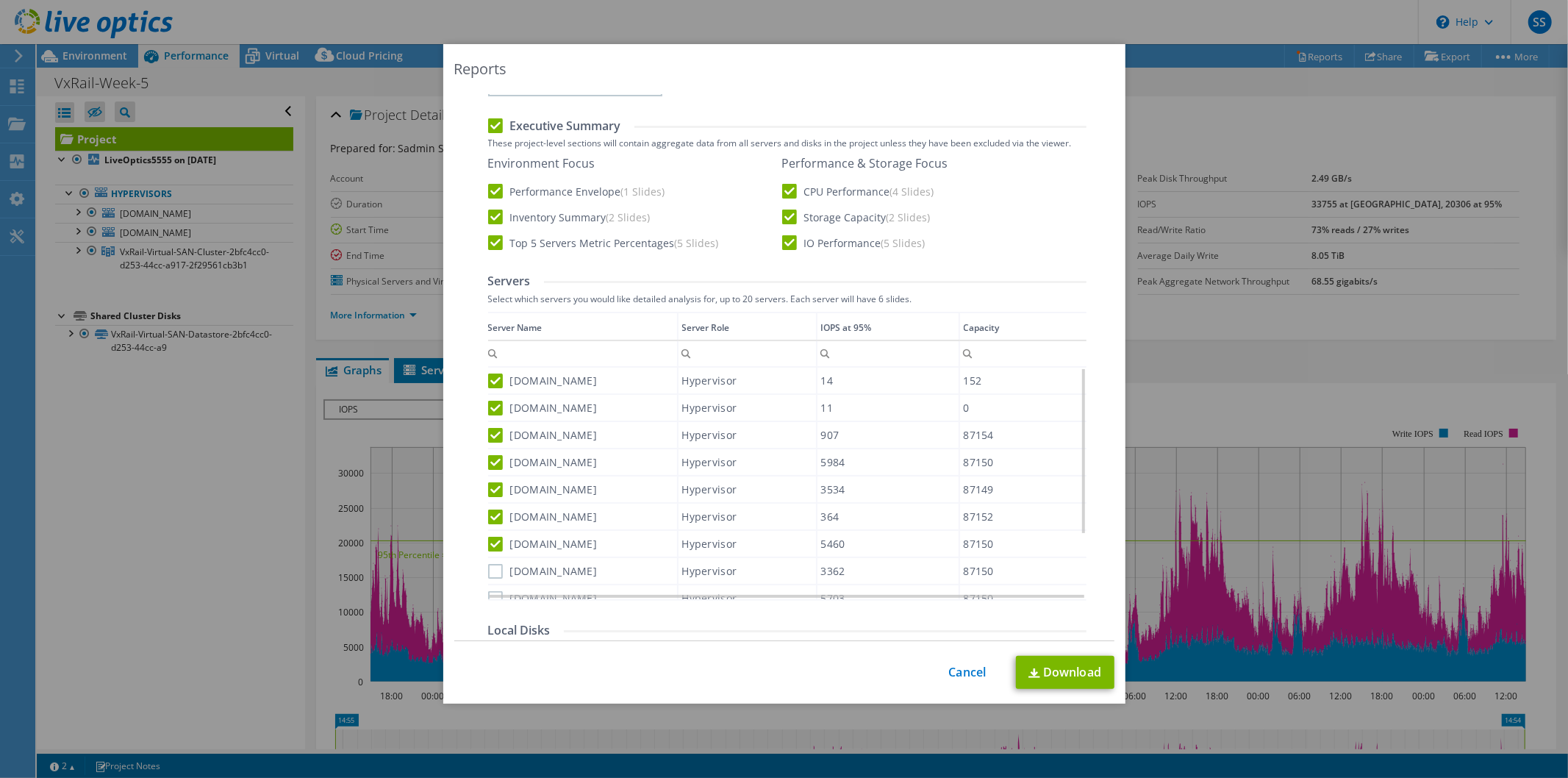
click at [0, 0] on input "vxrailhq-03.lb.ge" at bounding box center [0, 0] width 0 height 0
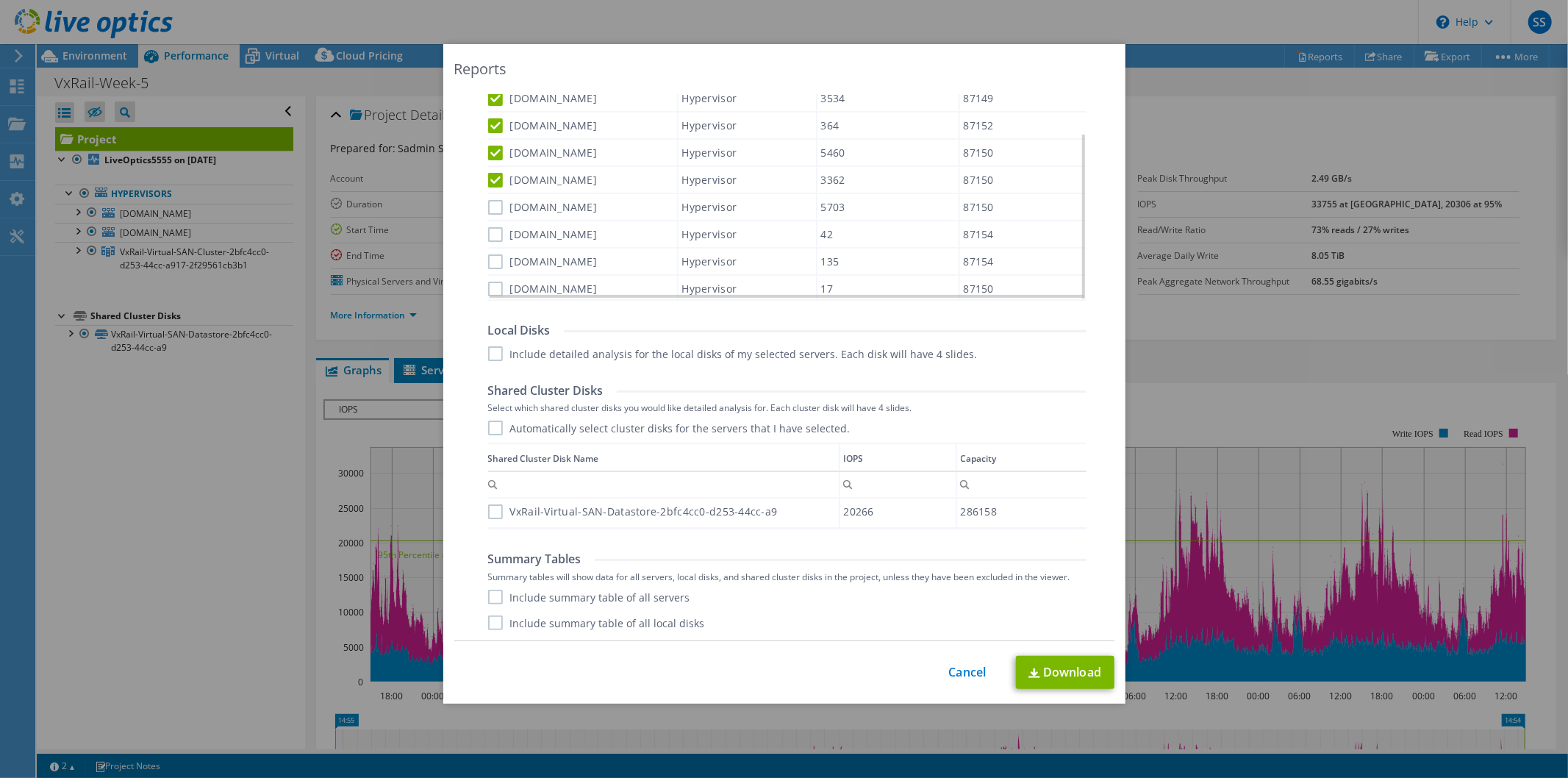
scroll to position [650, 0]
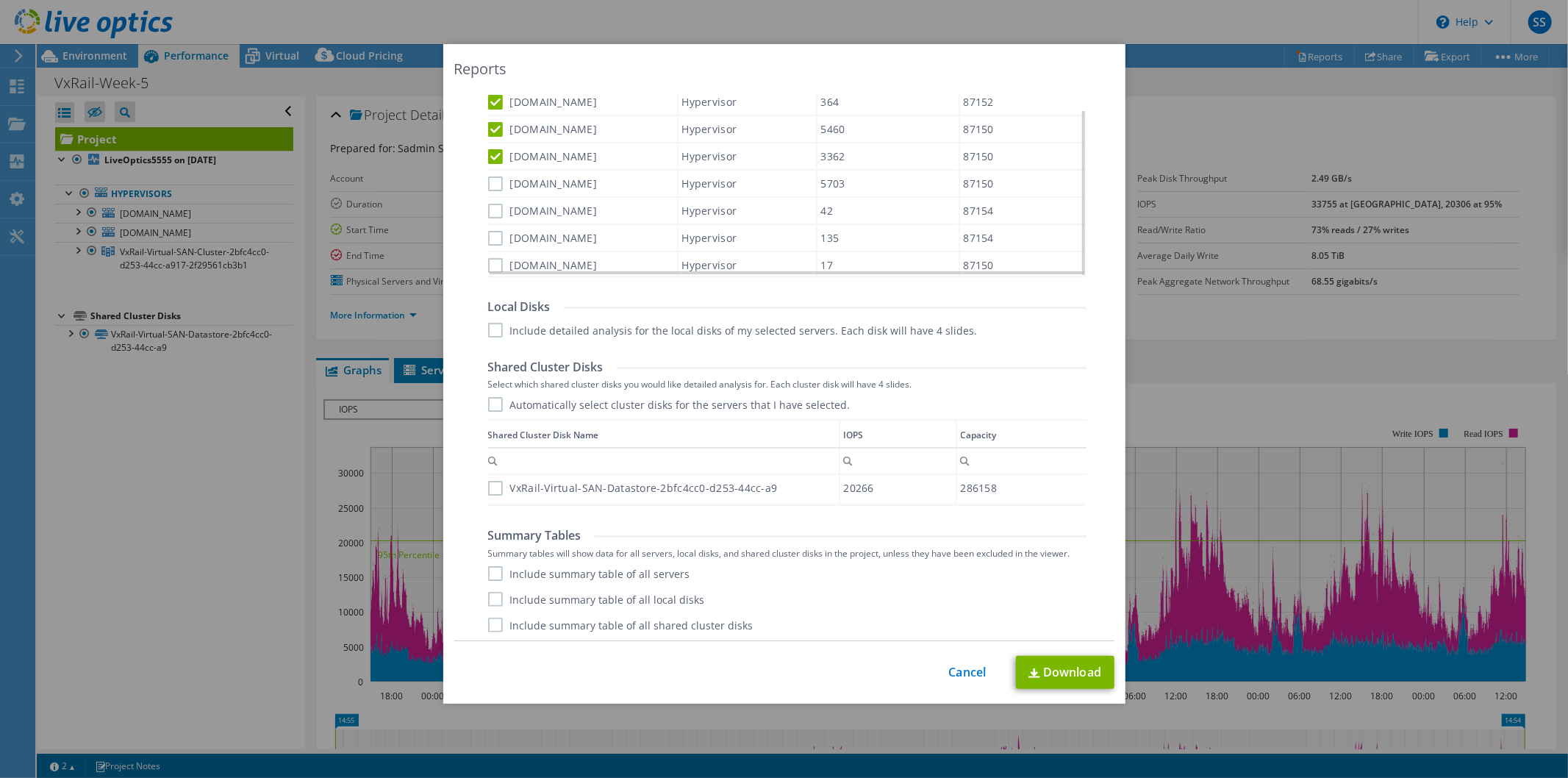
click at [499, 317] on div "Local Disks Include detailed analysis for the local disks of my selected server…" at bounding box center [787, 319] width 598 height 38
click at [490, 326] on label "Include detailed analysis for the local disks of my selected servers. Each disk…" at bounding box center [733, 330] width 490 height 15
click at [0, 0] on input "Include detailed analysis for the local disks of my selected servers. Each disk…" at bounding box center [0, 0] width 0 height 0
click at [497, 258] on label "vxraildr-05.lb.ge" at bounding box center [542, 265] width 109 height 15
click at [0, 0] on input "vxraildr-05.lb.ge" at bounding box center [0, 0] width 0 height 0
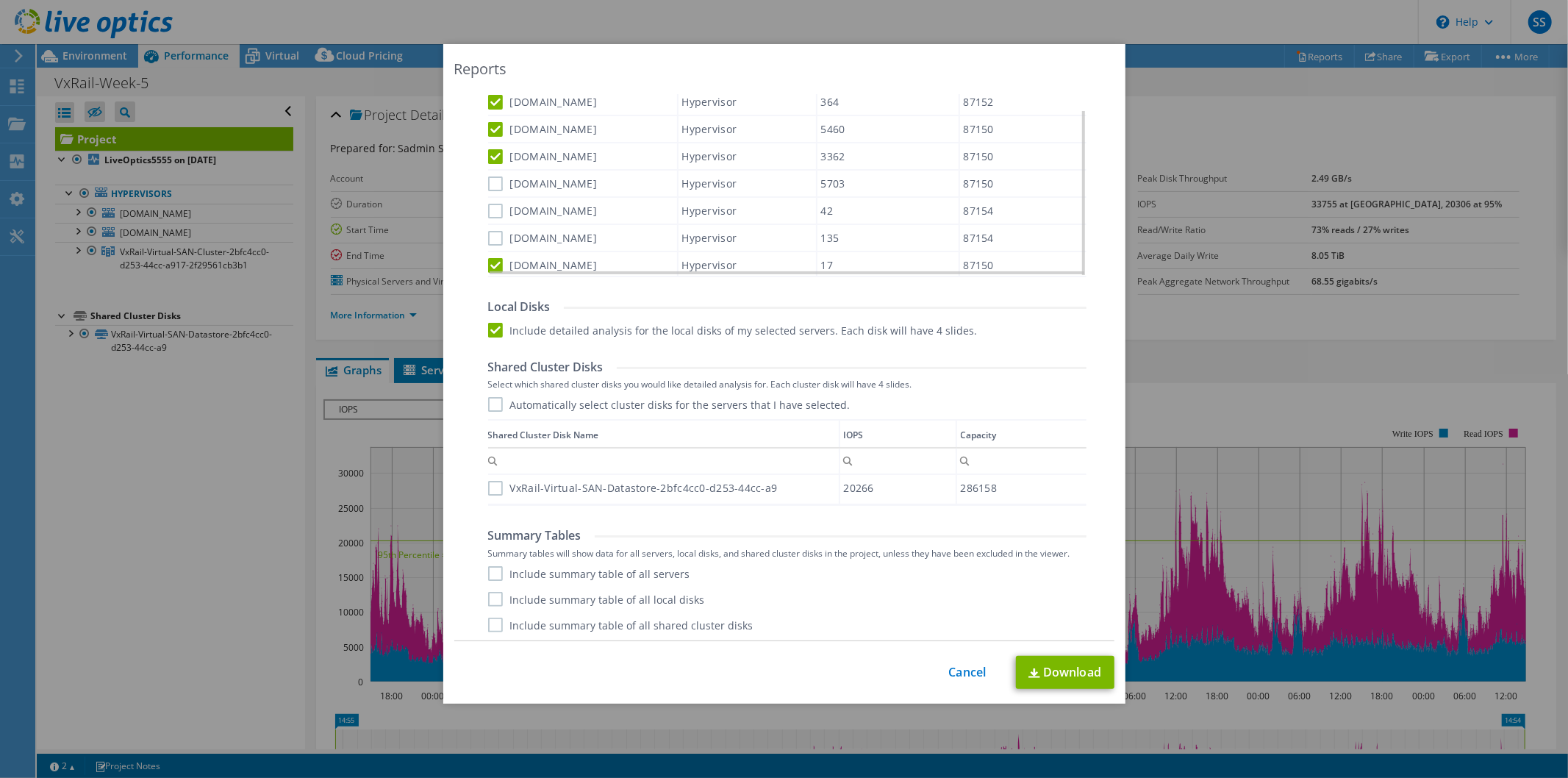
click at [483, 227] on div "Performance .PPTX Select to create a detailed PPTX report on the physical envir…" at bounding box center [785, 159] width 637 height 969
click at [493, 198] on div "vxraildr-03.lb.ge" at bounding box center [582, 211] width 189 height 26
drag, startPoint x: 493, startPoint y: 196, endPoint x: 491, endPoint y: 184, distance: 12.2
click at [494, 199] on div "vxraildr-03.lb.ge" at bounding box center [582, 211] width 189 height 26
drag, startPoint x: 491, startPoint y: 174, endPoint x: 493, endPoint y: 185, distance: 11.2
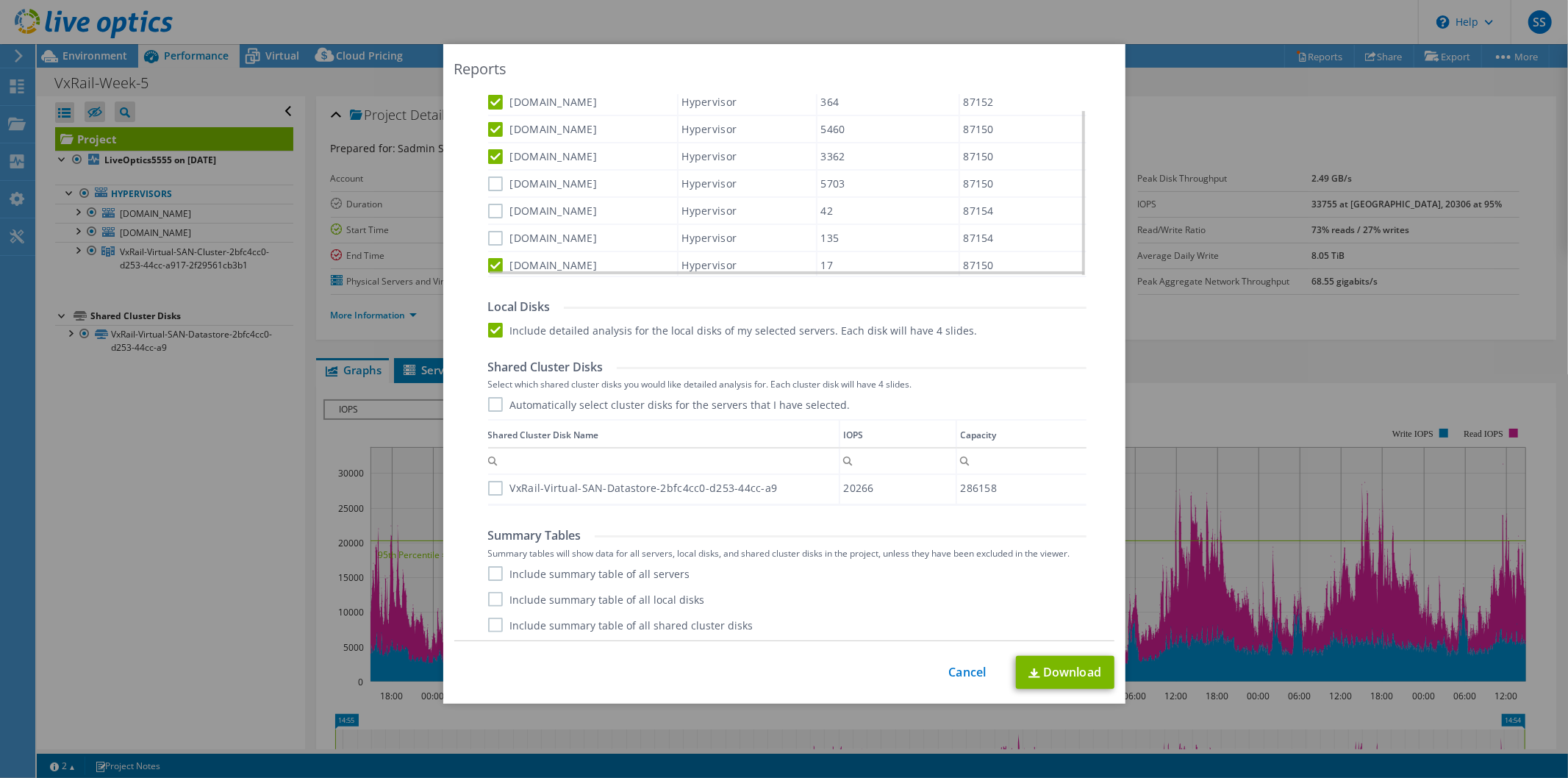
click at [491, 177] on label "vxrailhq-04.lb.ge" at bounding box center [542, 184] width 109 height 15
click at [0, 0] on input "vxrailhq-04.lb.ge" at bounding box center [0, 0] width 0 height 0
click at [489, 206] on label "vxraildr-03.lb.ge" at bounding box center [542, 211] width 109 height 15
click at [0, 0] on input "vxraildr-03.lb.ge" at bounding box center [0, 0] width 0 height 0
click at [488, 240] on div "vxraildr-01.lb.ge" at bounding box center [582, 238] width 189 height 26
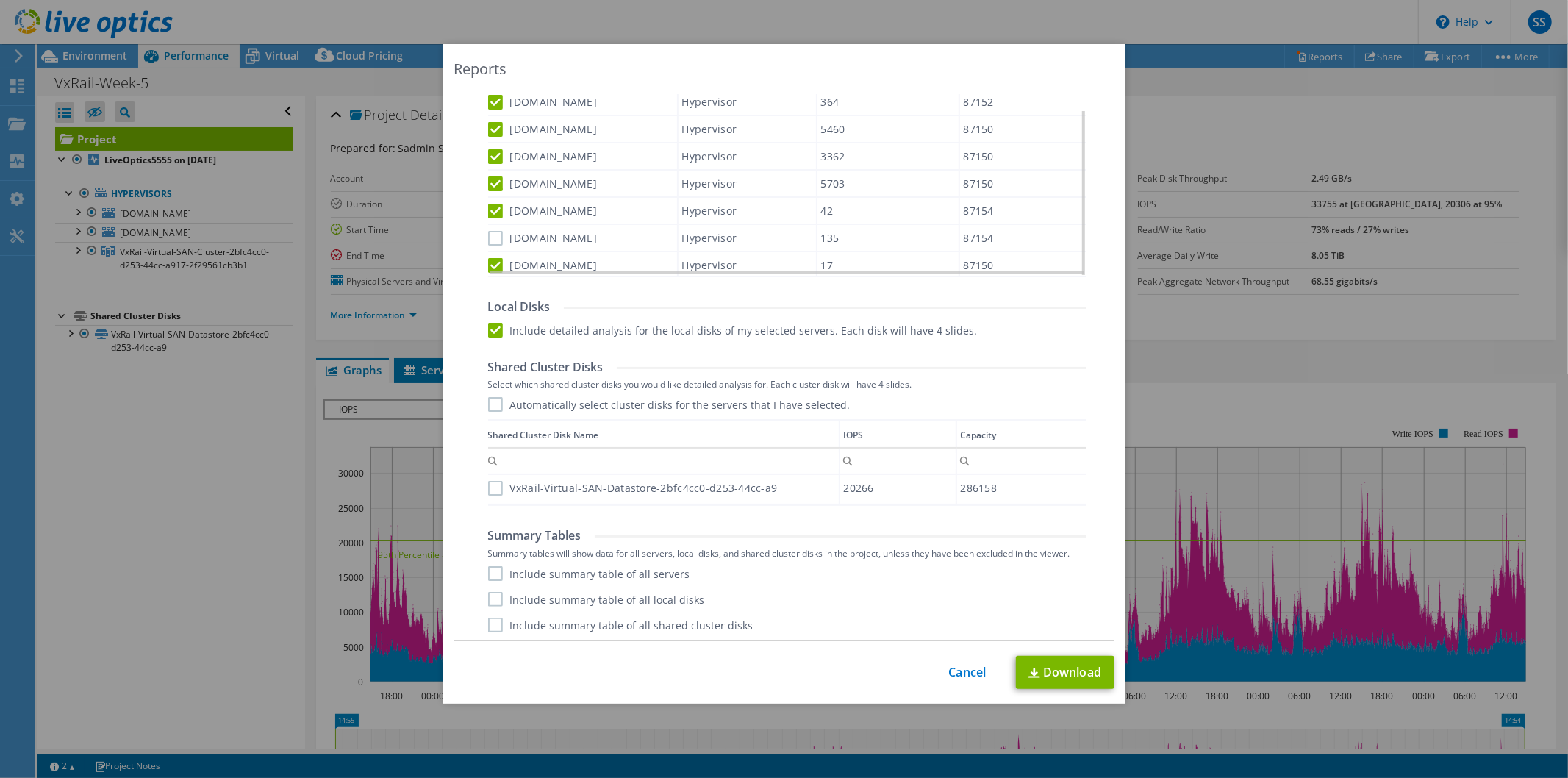
click at [494, 233] on label "vxraildr-01.lb.ge" at bounding box center [542, 238] width 109 height 15
click at [0, 0] on input "vxraildr-01.lb.ge" at bounding box center [0, 0] width 0 height 0
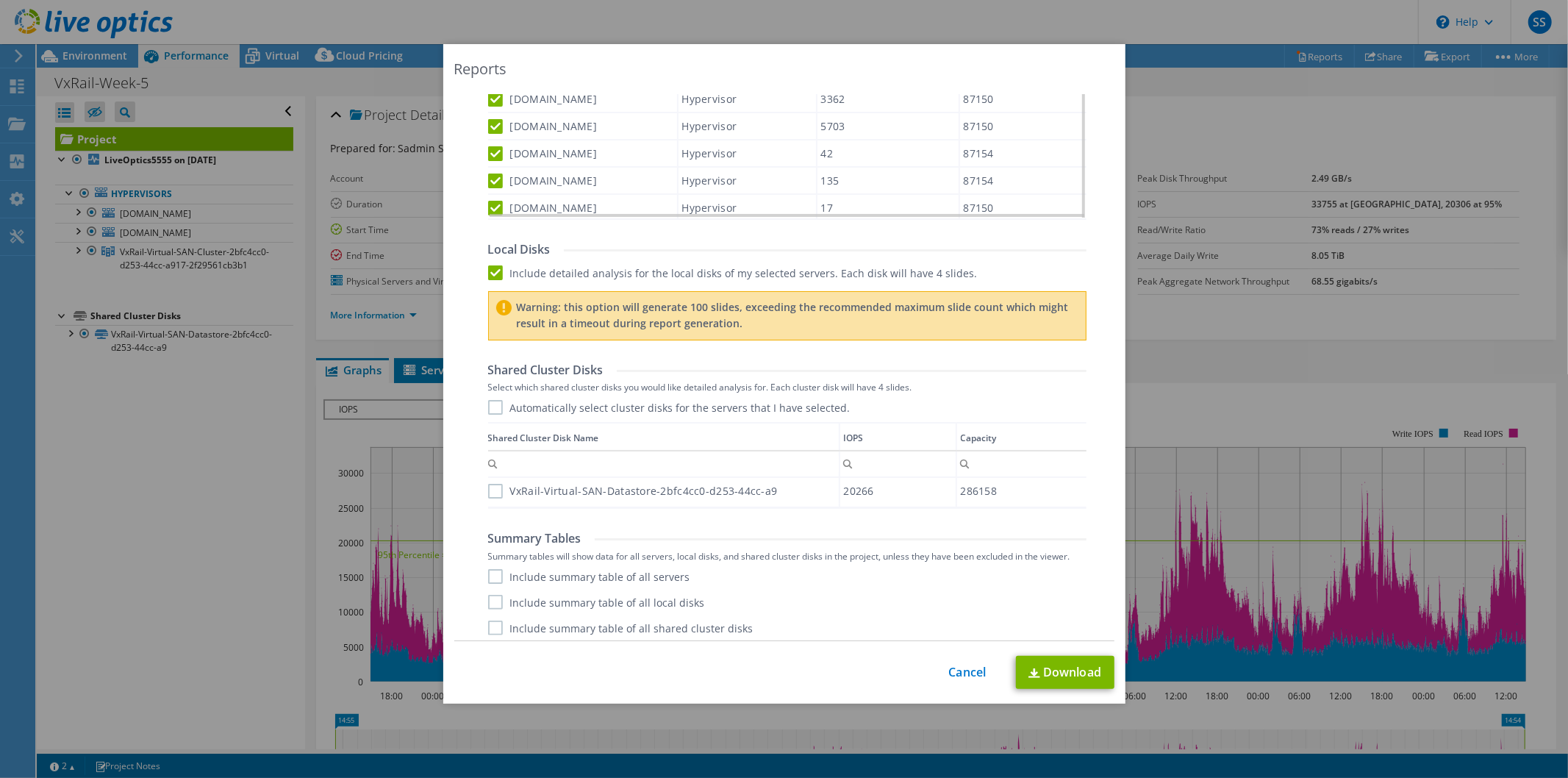
scroll to position [711, 0]
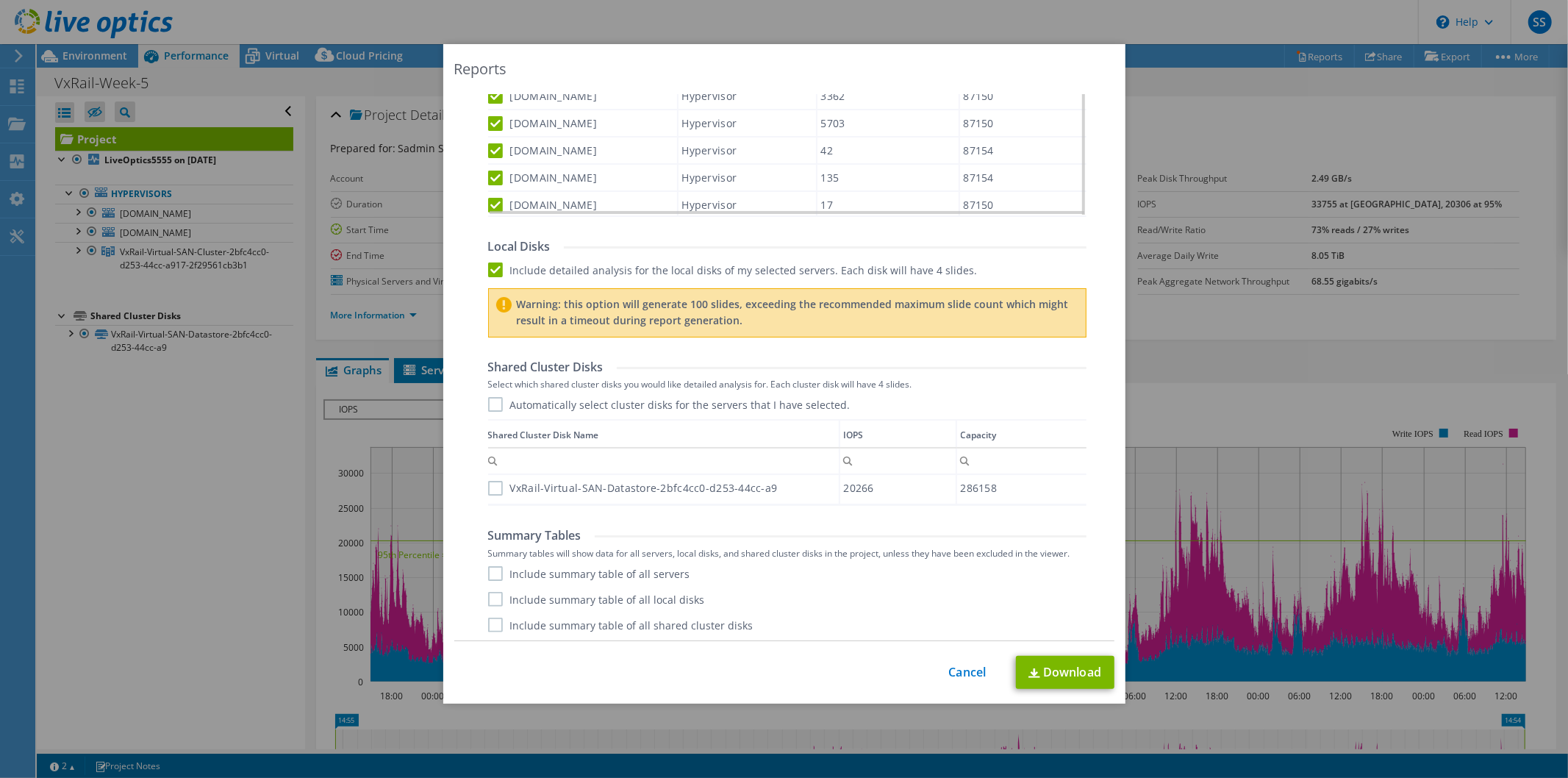
click at [475, 577] on div "Performance .PPTX Select to create a detailed PPTX report on the physical envir…" at bounding box center [785, 129] width 637 height 1030
click at [488, 574] on label "Include summary table of all servers" at bounding box center [589, 574] width 202 height 15
click at [0, 0] on input "Include summary table of all servers" at bounding box center [0, 0] width 0 height 0
click at [488, 603] on label "Include summary table of all local disks" at bounding box center [597, 599] width 217 height 15
click at [0, 0] on input "Include summary table of all local disks" at bounding box center [0, 0] width 0 height 0
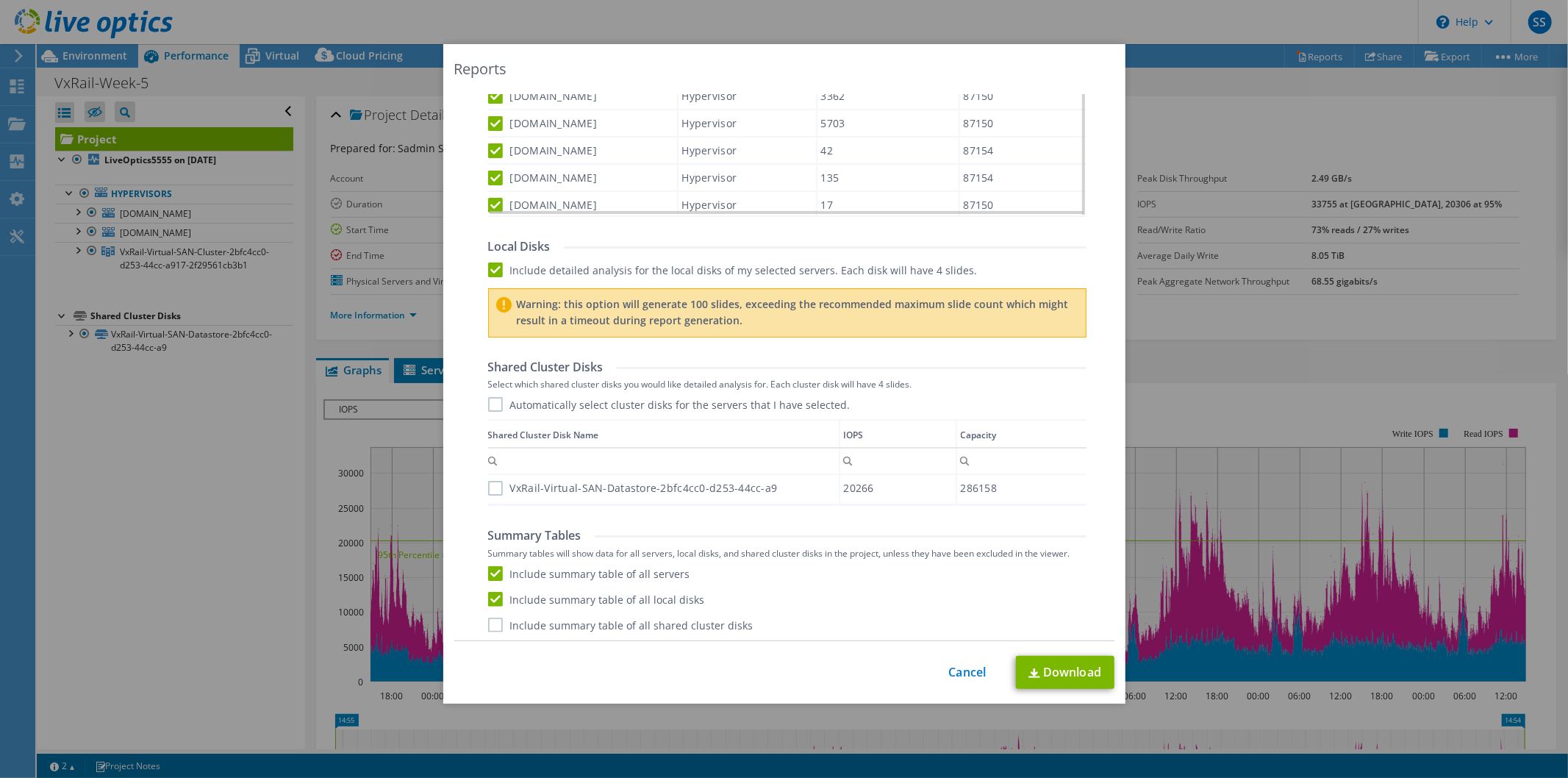
click at [490, 621] on label "Include summary table of all shared cluster disks" at bounding box center [621, 625] width 265 height 15
click at [0, 0] on input "Include summary table of all shared cluster disks" at bounding box center [0, 0] width 0 height 0
click at [488, 486] on label "VxRail-Virtual-SAN-Datastore-2bfc4cc0-d253-44cc-a9" at bounding box center [633, 488] width 289 height 15
click at [0, 0] on input "VxRail-Virtual-SAN-Datastore-2bfc4cc0-d253-44cc-a9" at bounding box center [0, 0] width 0 height 0
click at [488, 394] on div "Shared Cluster Disks Select which shared cluster disks you would like detailed …" at bounding box center [787, 433] width 598 height 147
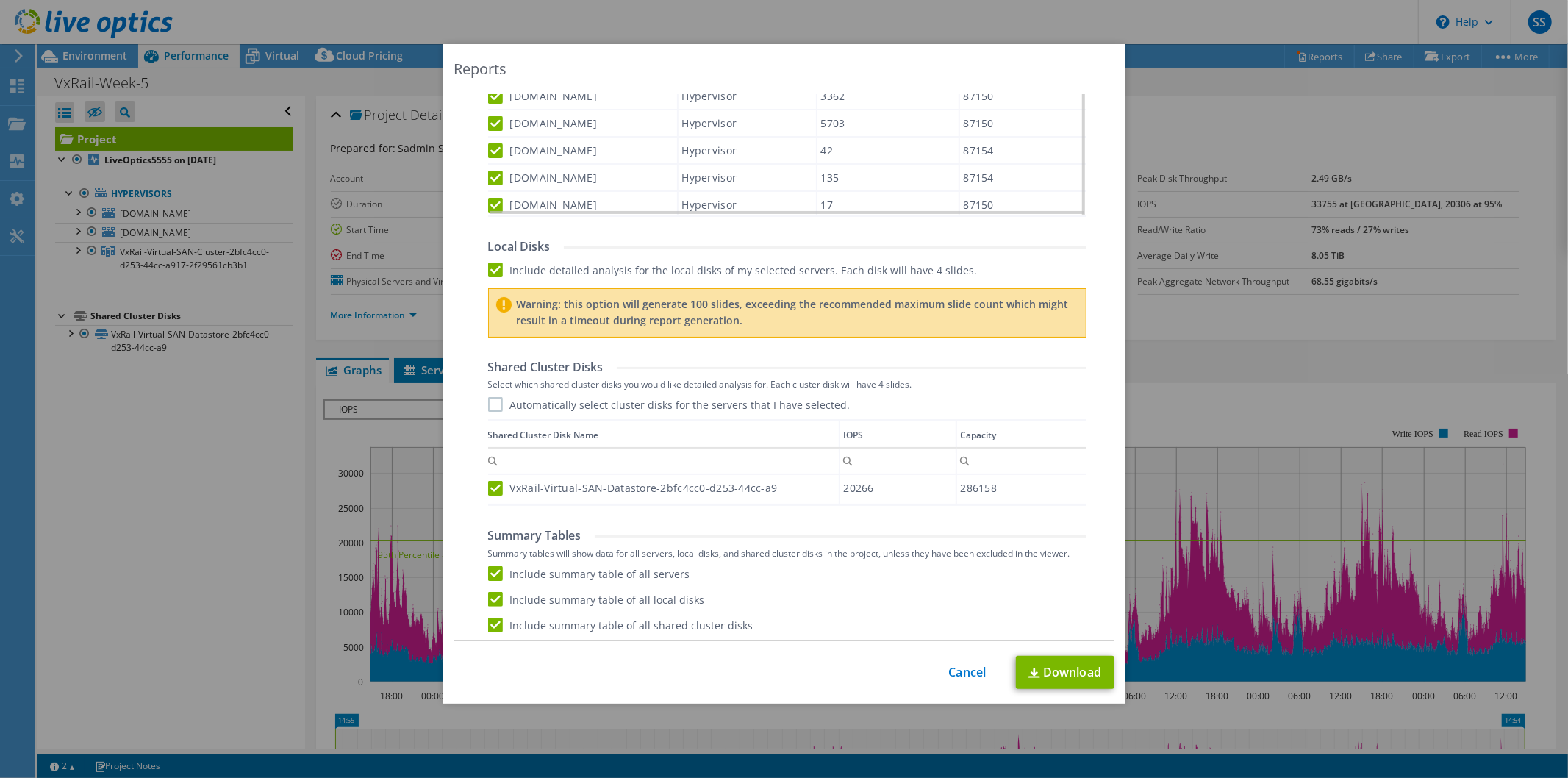
click at [489, 403] on label "Automatically select cluster disks for the servers that I have selected." at bounding box center [669, 404] width 363 height 15
click at [0, 0] on input "Automatically select cluster disks for the servers that I have selected." at bounding box center [0, 0] width 0 height 0
click at [498, 270] on label "Include detailed analysis for the local disks of my selected servers. Each disk…" at bounding box center [733, 270] width 490 height 15
click at [0, 0] on input "Include detailed analysis for the local disks of my selected servers. Each disk…" at bounding box center [0, 0] width 0 height 0
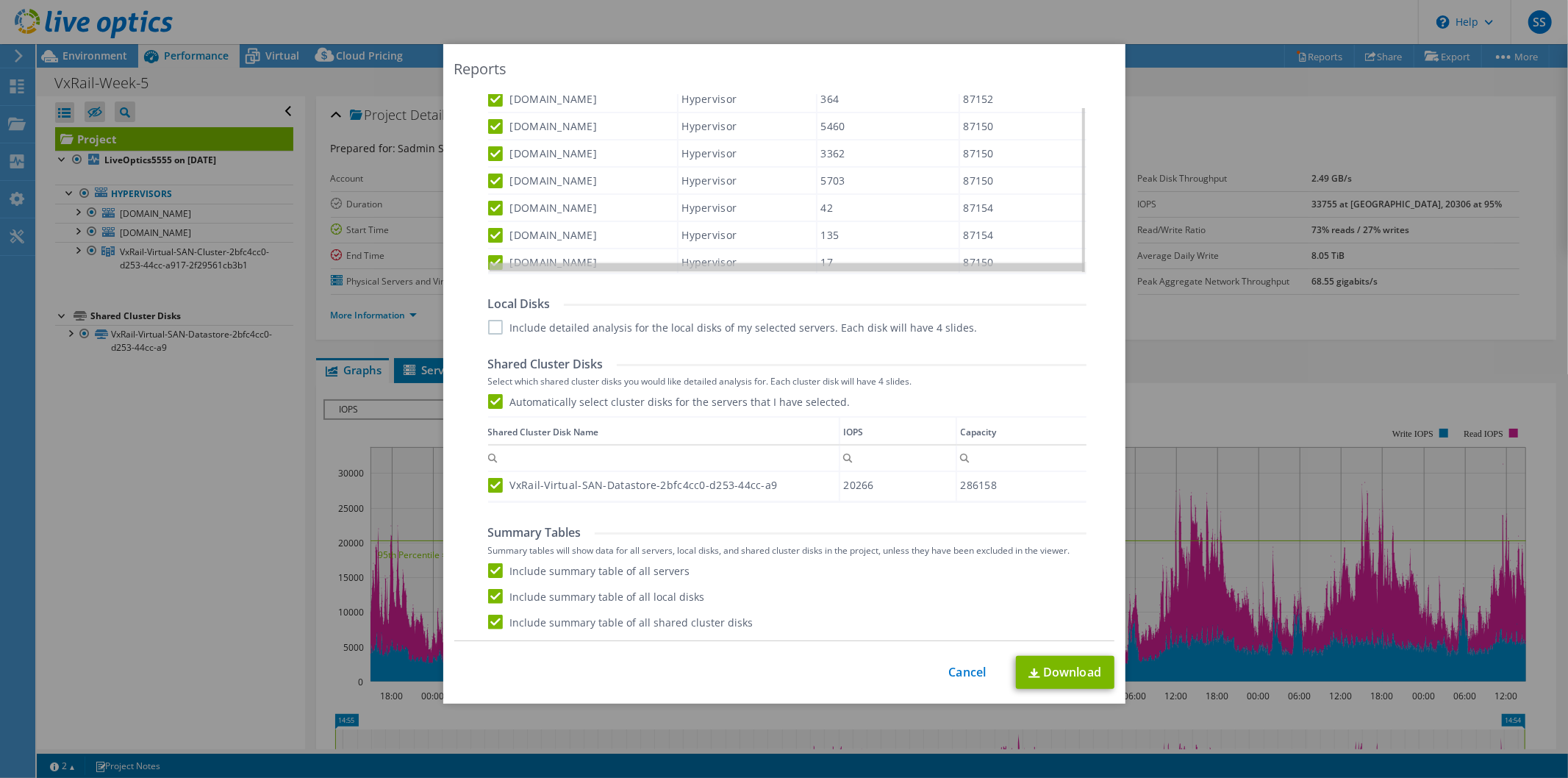
scroll to position [650, 0]
click at [488, 333] on label "Include detailed analysis for the local disks of my selected servers. Each disk…" at bounding box center [733, 330] width 490 height 15
click at [0, 0] on input "Include detailed analysis for the local disks of my selected servers. Each disk…" at bounding box center [0, 0] width 0 height 0
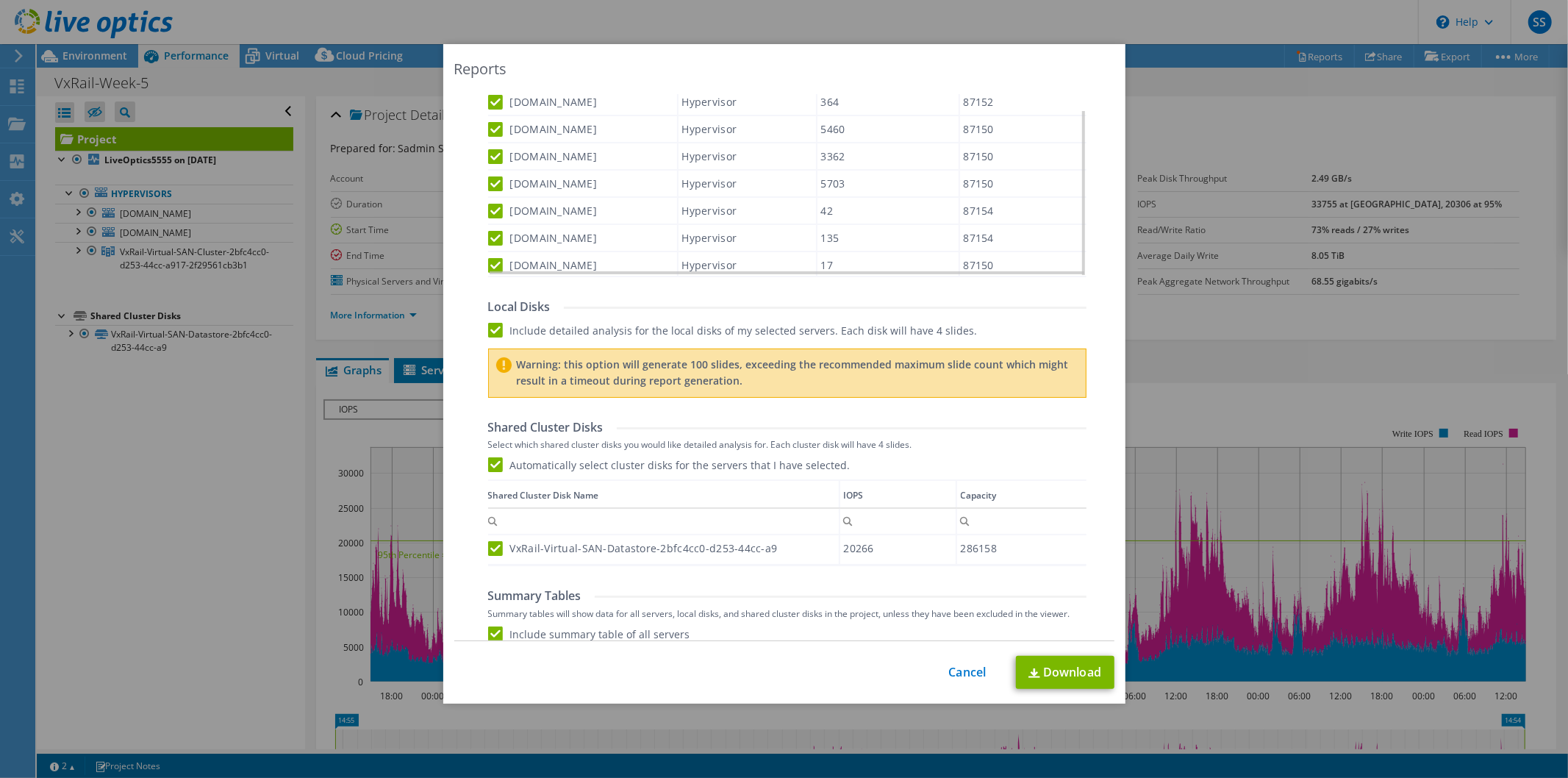
scroll to position [711, 0]
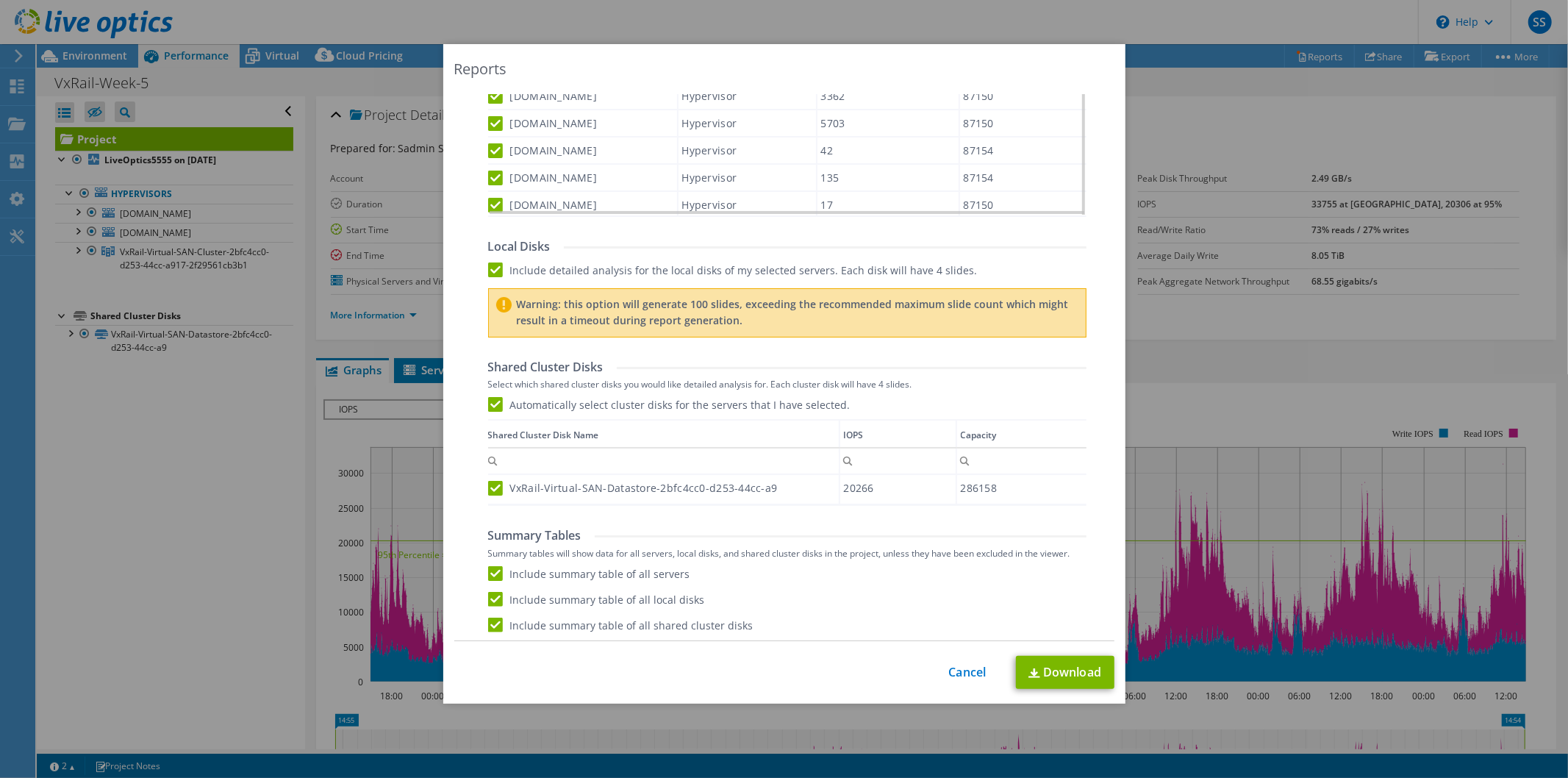
click at [488, 277] on div "Local Disks Include detailed analysis for the local disks of my selected server…" at bounding box center [787, 289] width 598 height 98
click at [489, 265] on label "Include detailed analysis for the local disks of my selected servers. Each disk…" at bounding box center [733, 270] width 490 height 15
click at [0, 0] on input "Include detailed analysis for the local disks of my selected servers. Each disk…" at bounding box center [0, 0] width 0 height 0
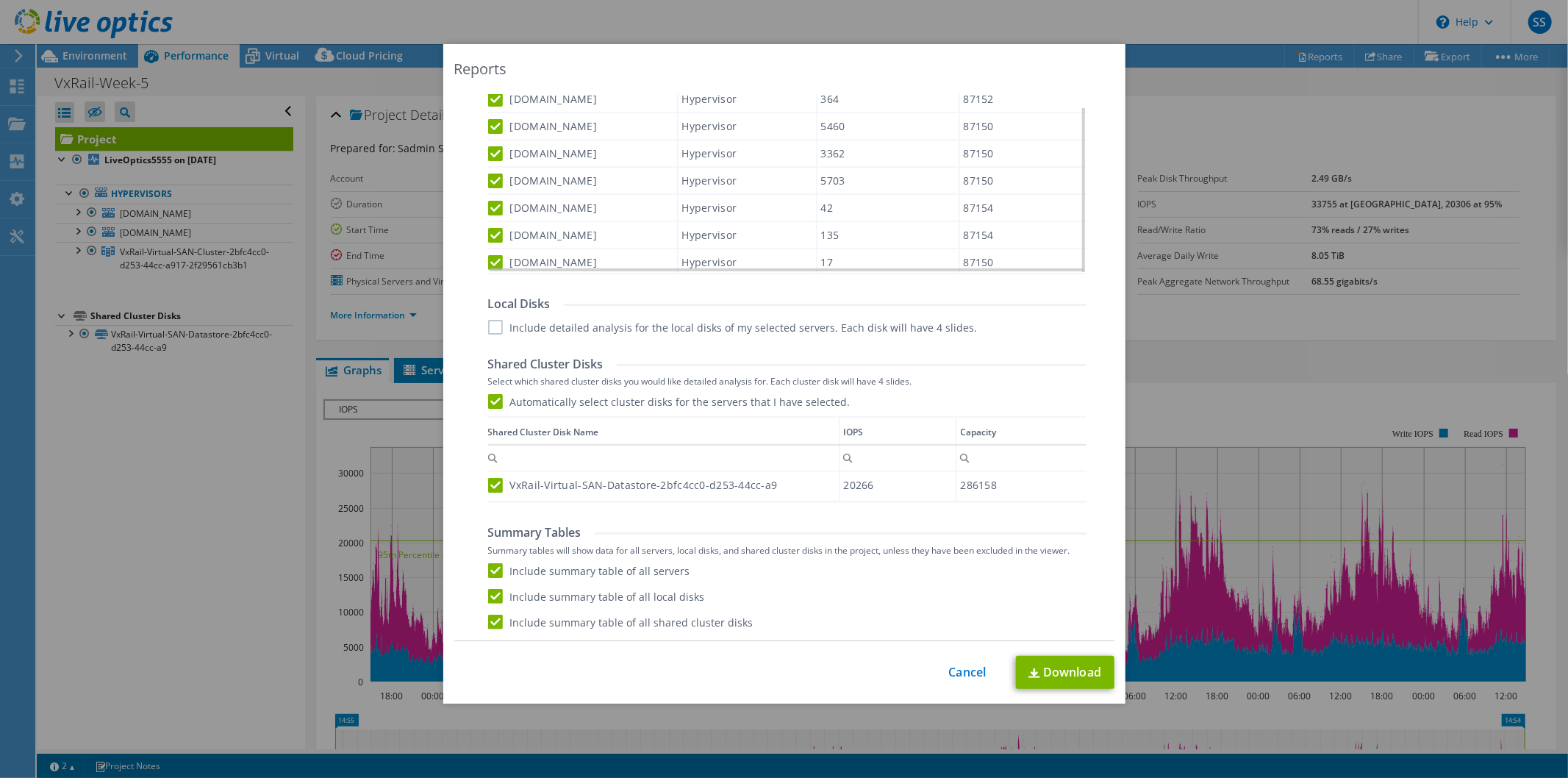
scroll to position [650, 0]
click at [1049, 667] on link "Download" at bounding box center [1065, 673] width 98 height 33
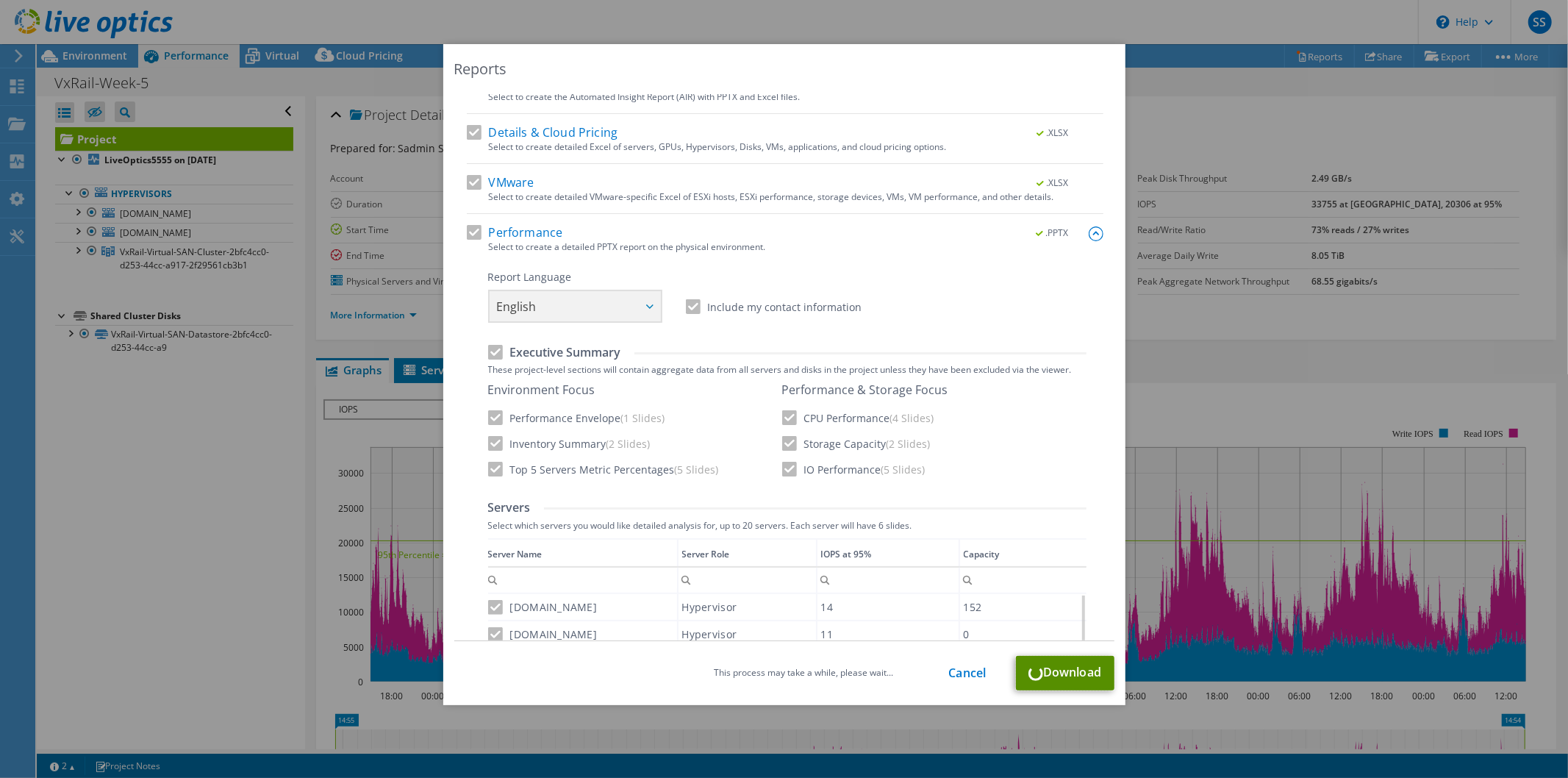
scroll to position [78, 0]
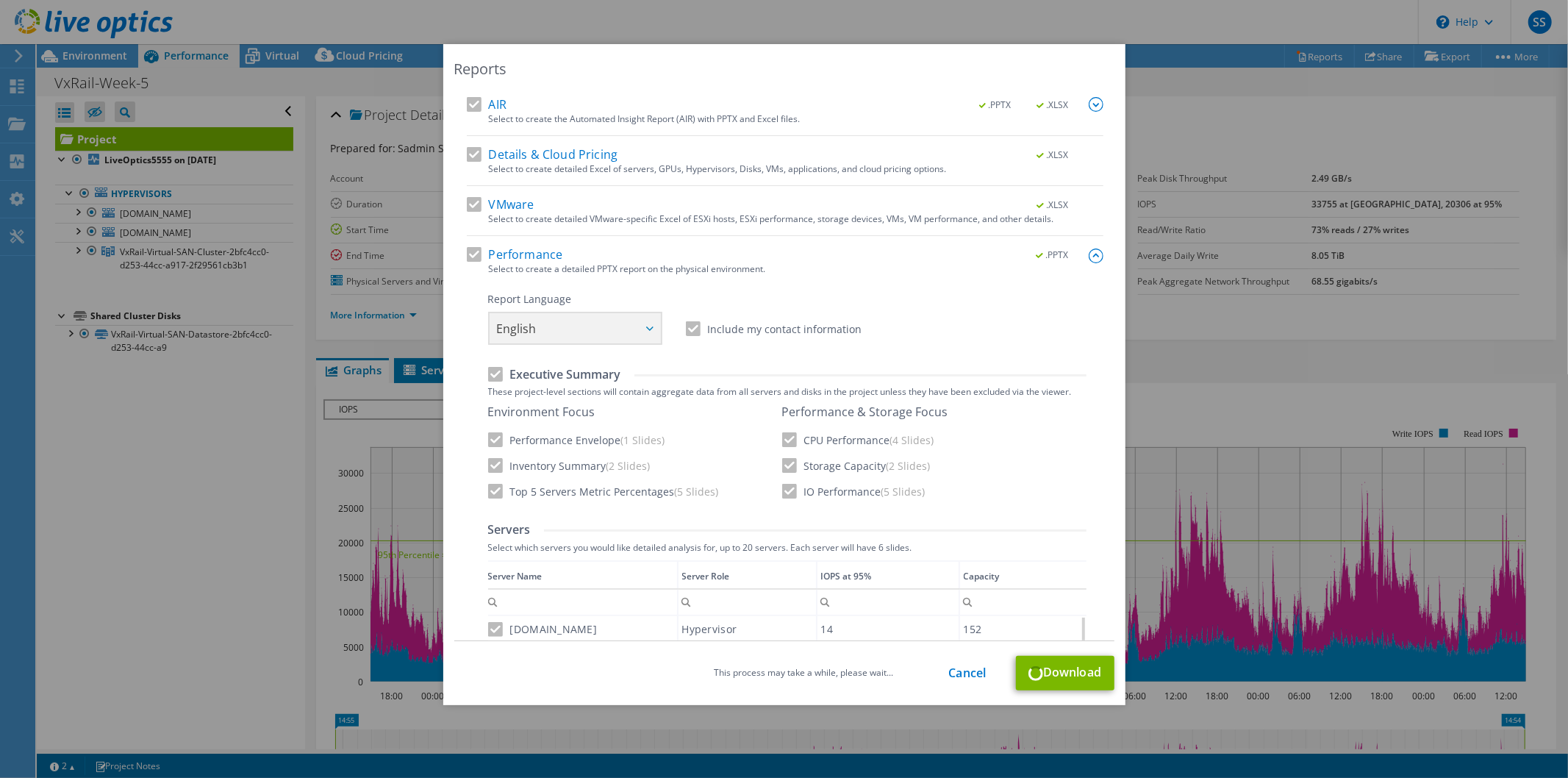
click at [1089, 102] on img at bounding box center [1096, 104] width 15 height 15
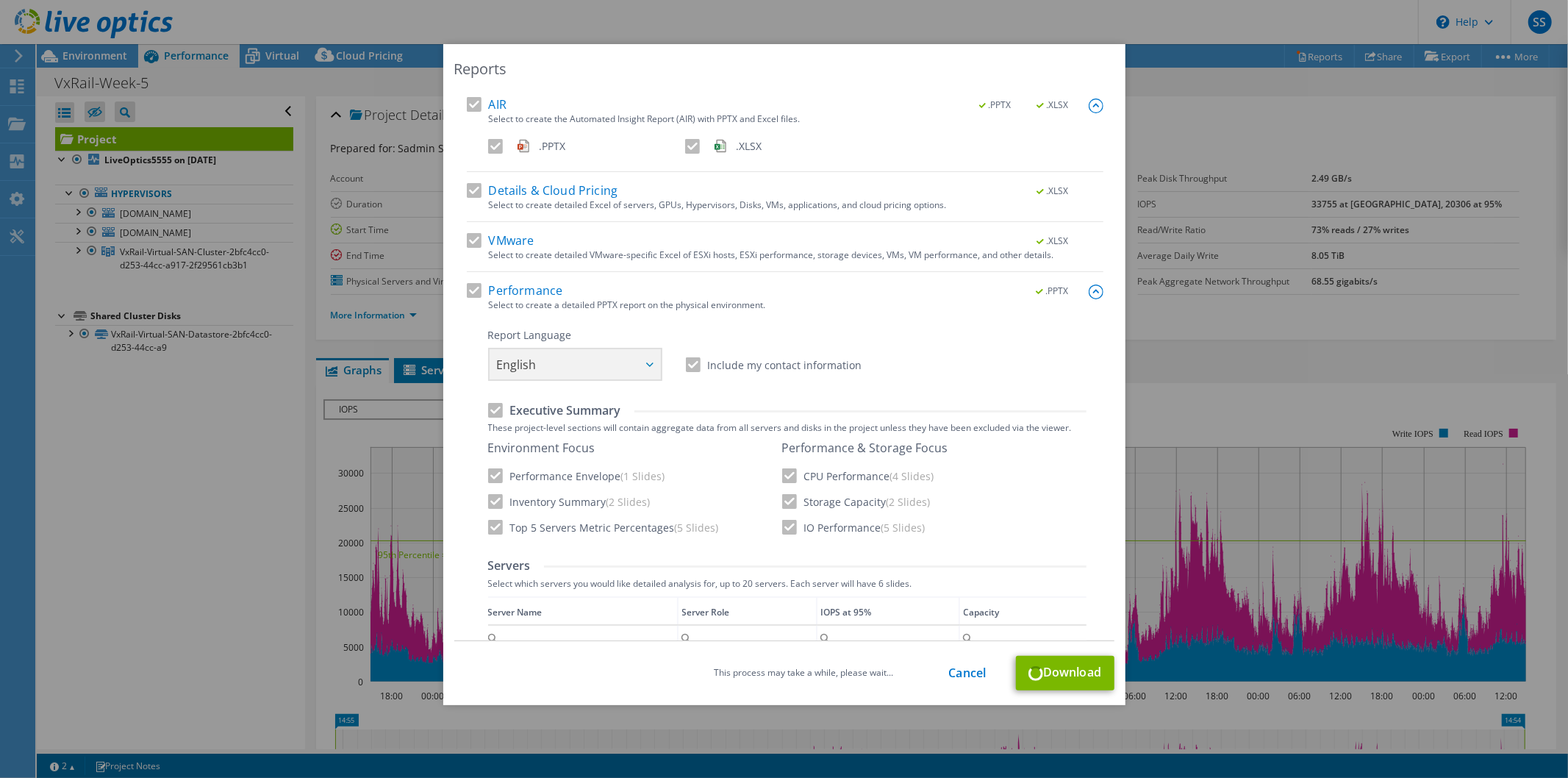
click at [1089, 102] on img at bounding box center [1096, 105] width 15 height 15
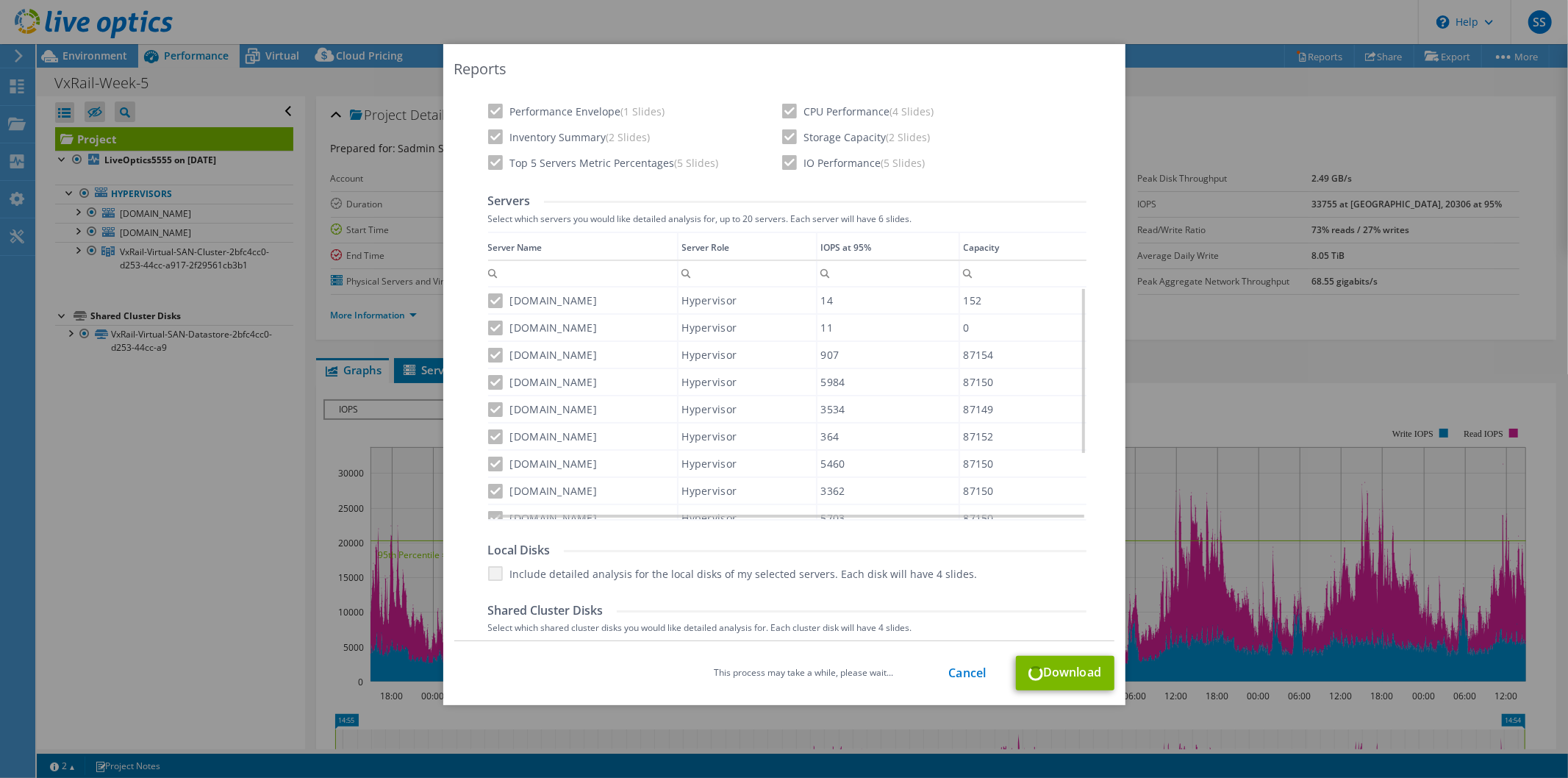
scroll to position [650, 0]
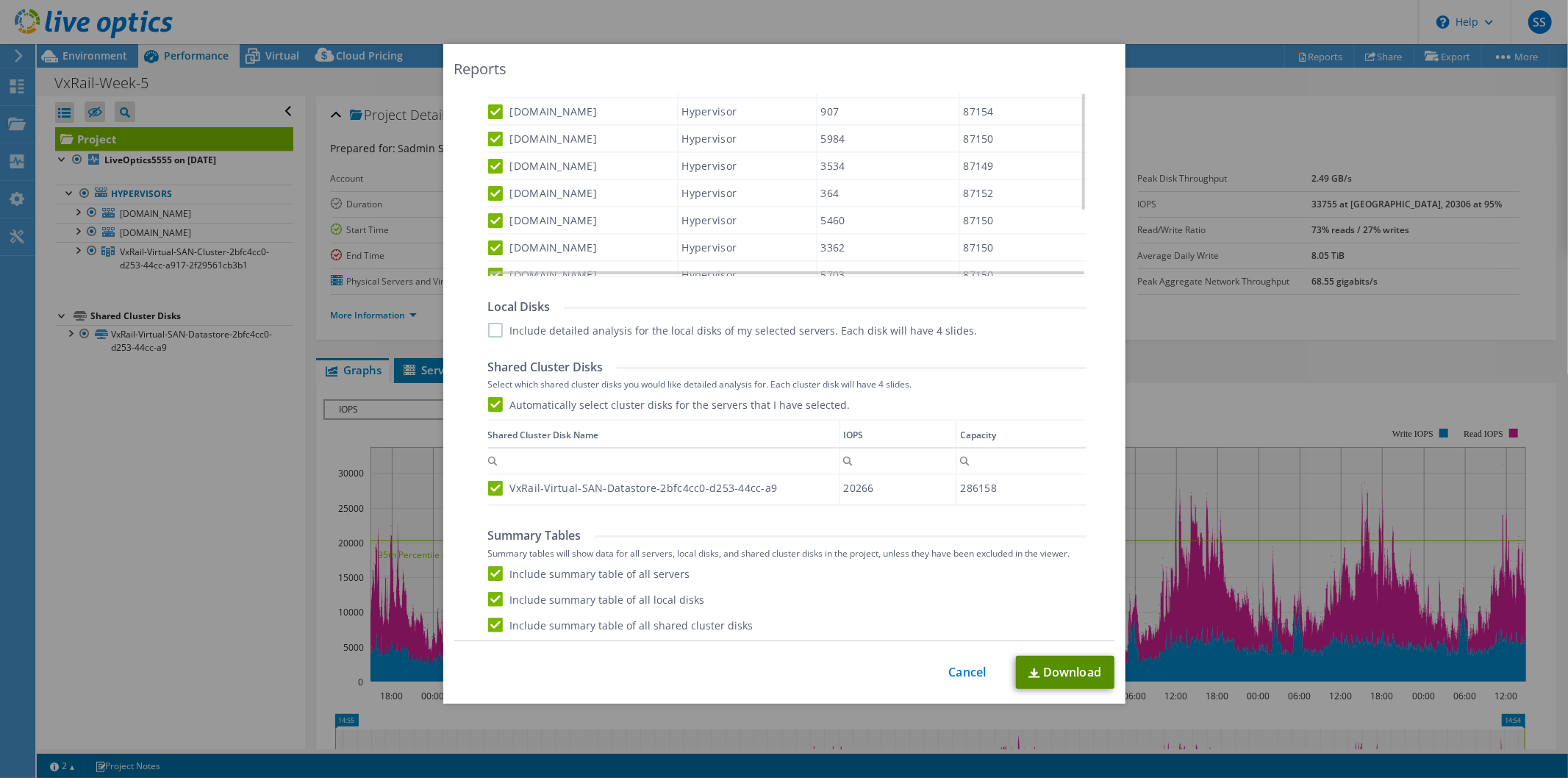
click at [1055, 675] on link "Download" at bounding box center [1065, 673] width 98 height 33
click at [960, 667] on link "Cancel" at bounding box center [968, 673] width 38 height 14
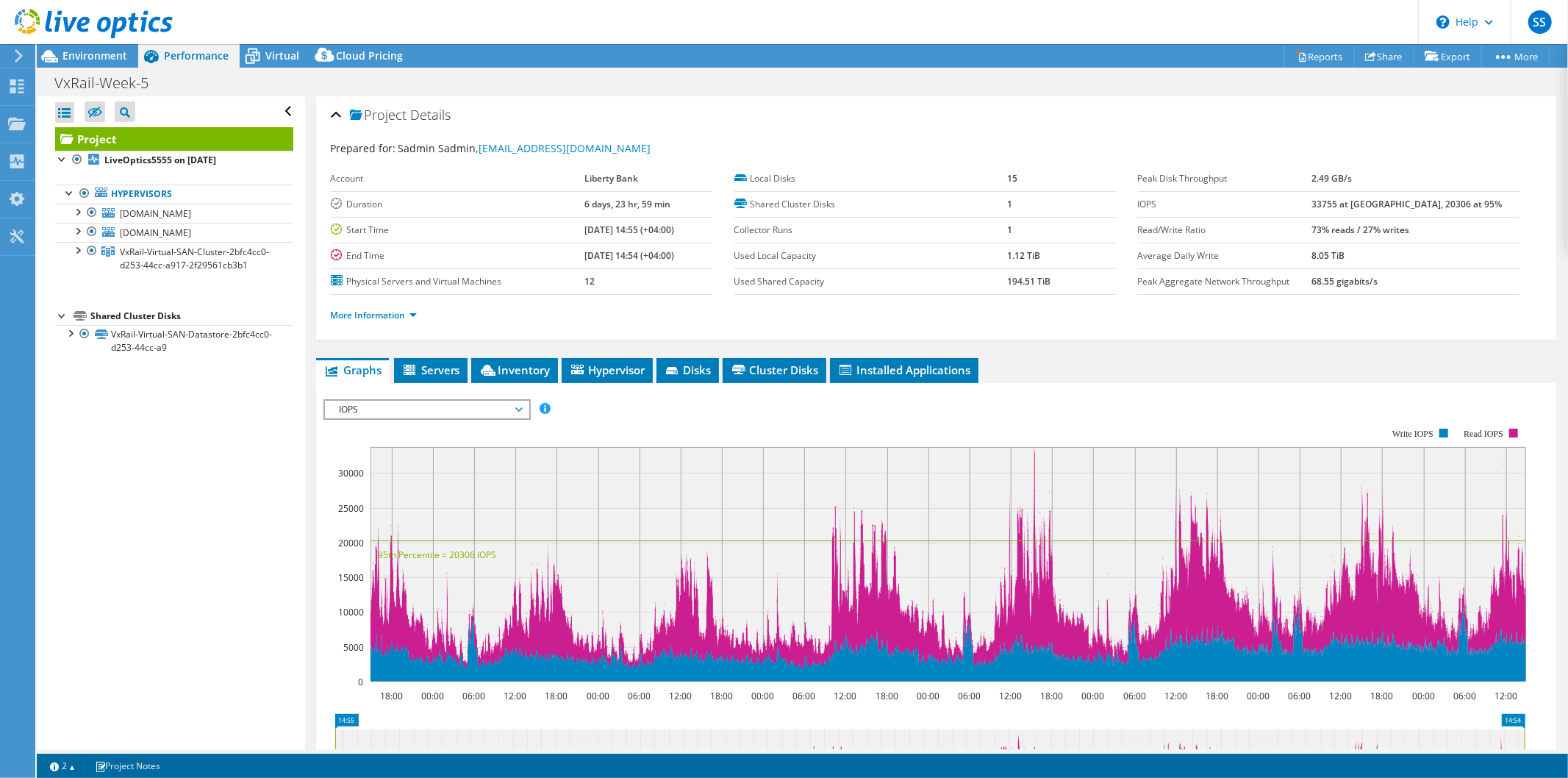
click at [452, 356] on div "Project Details Prepared for: Sadmin Sadmin, sadmin@libertybank.ge Account Libe…" at bounding box center [936, 550] width 1262 height 907
click at [447, 363] on span "Servers" at bounding box center [431, 370] width 59 height 15
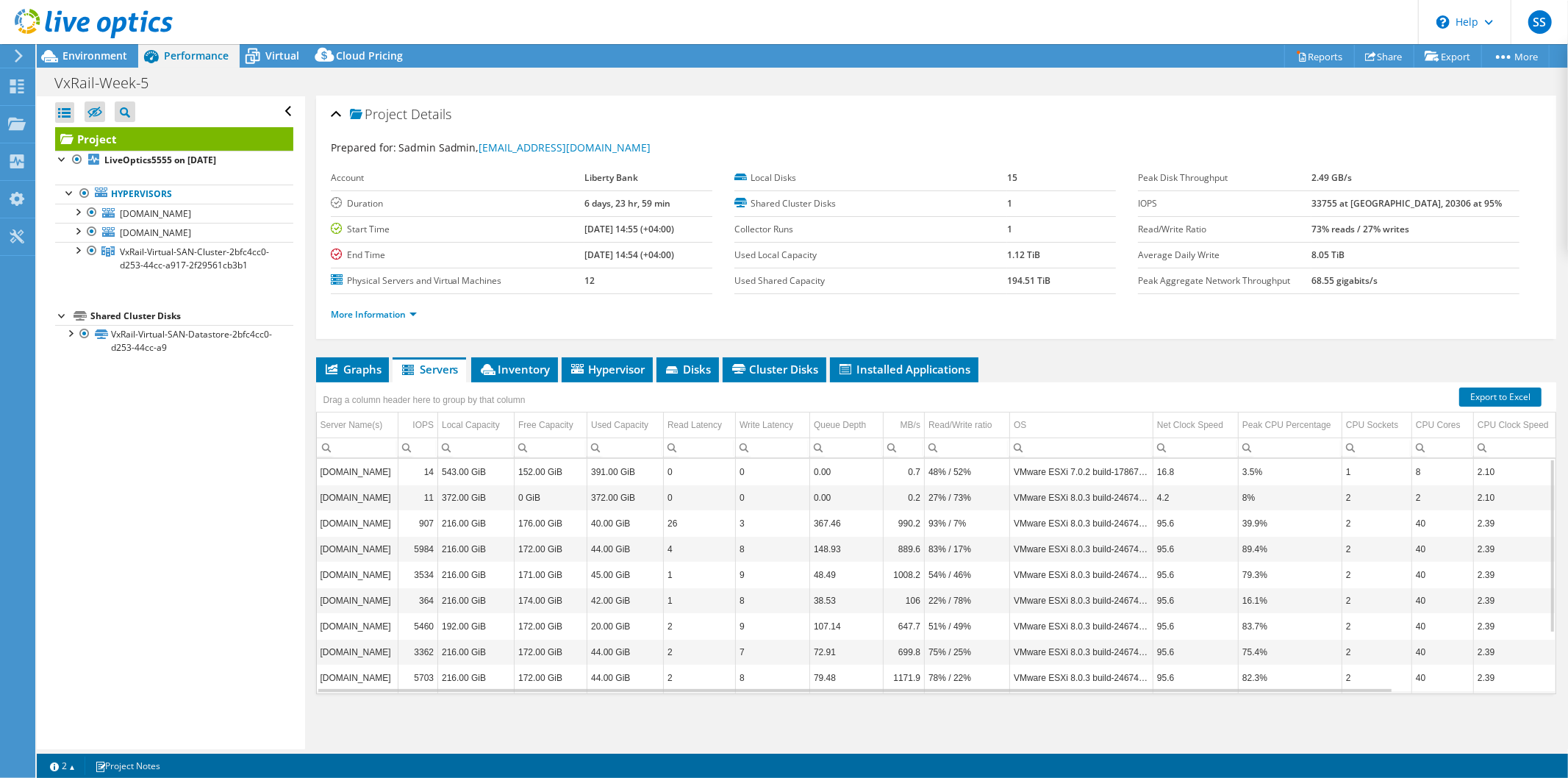
scroll to position [0, 0]
click at [499, 365] on span "Inventory" at bounding box center [515, 370] width 72 height 15
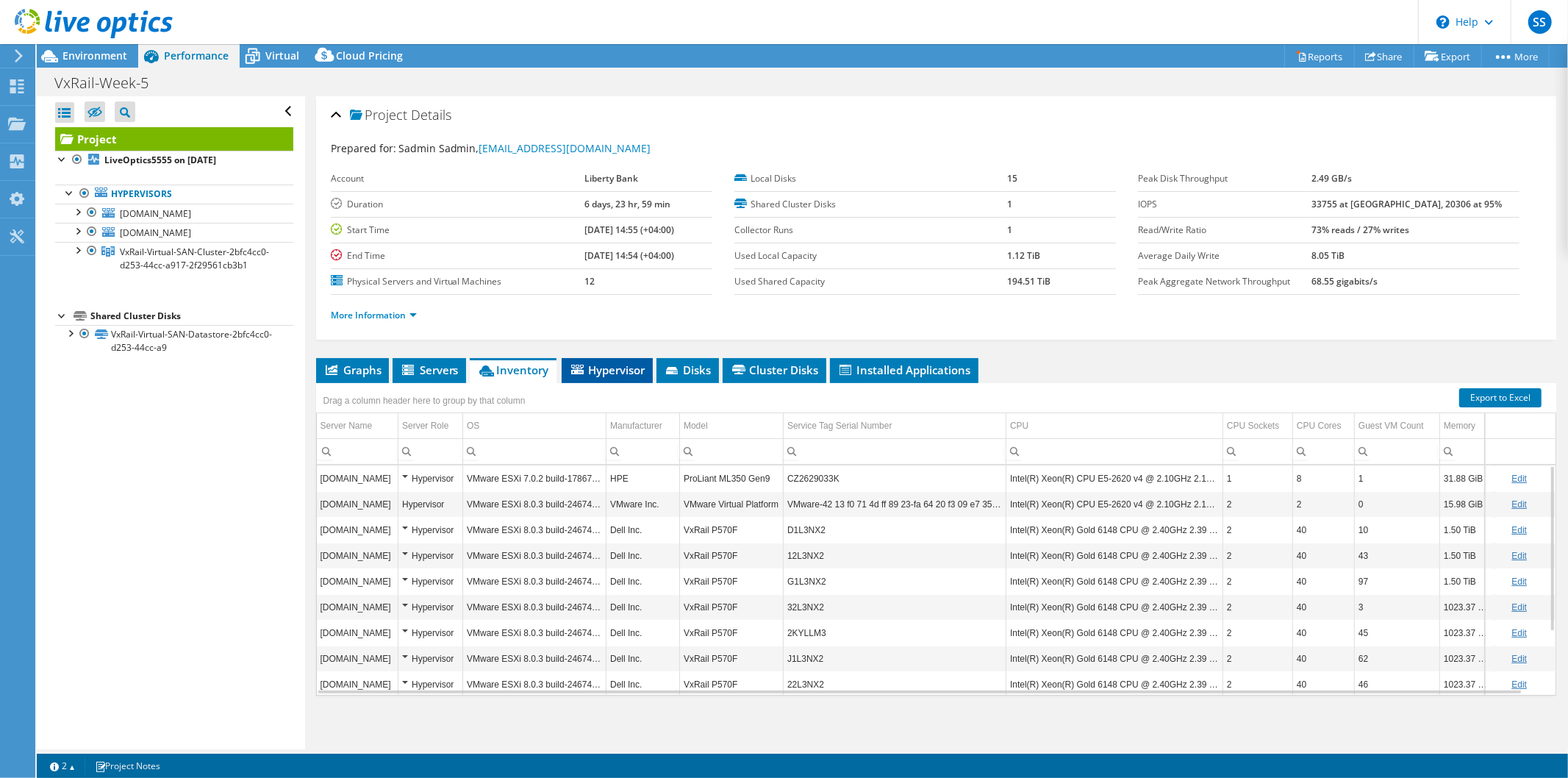
click at [621, 377] on li "Hypervisor" at bounding box center [607, 370] width 91 height 25
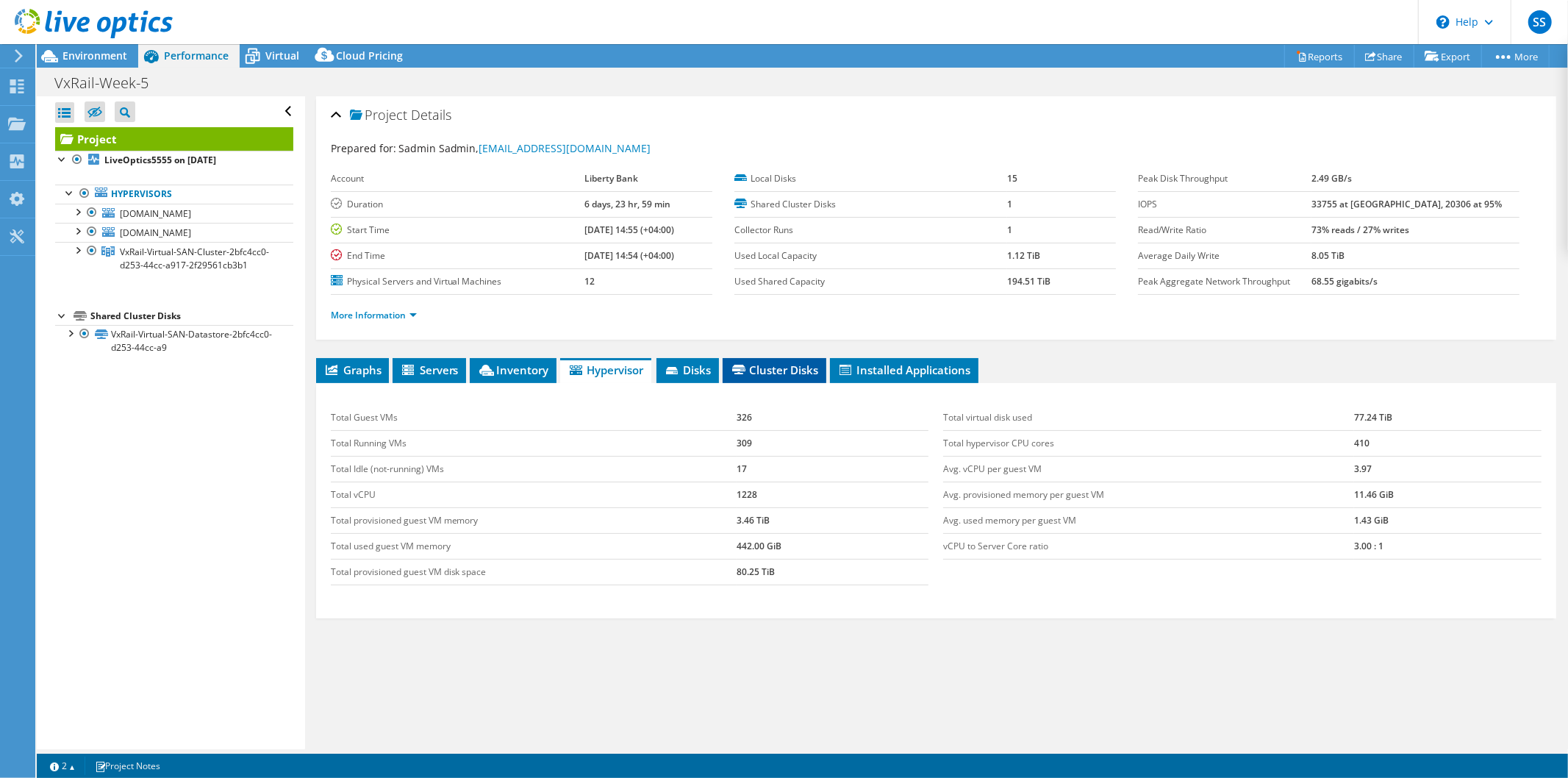
click at [804, 373] on span "Cluster Disks" at bounding box center [774, 370] width 89 height 15
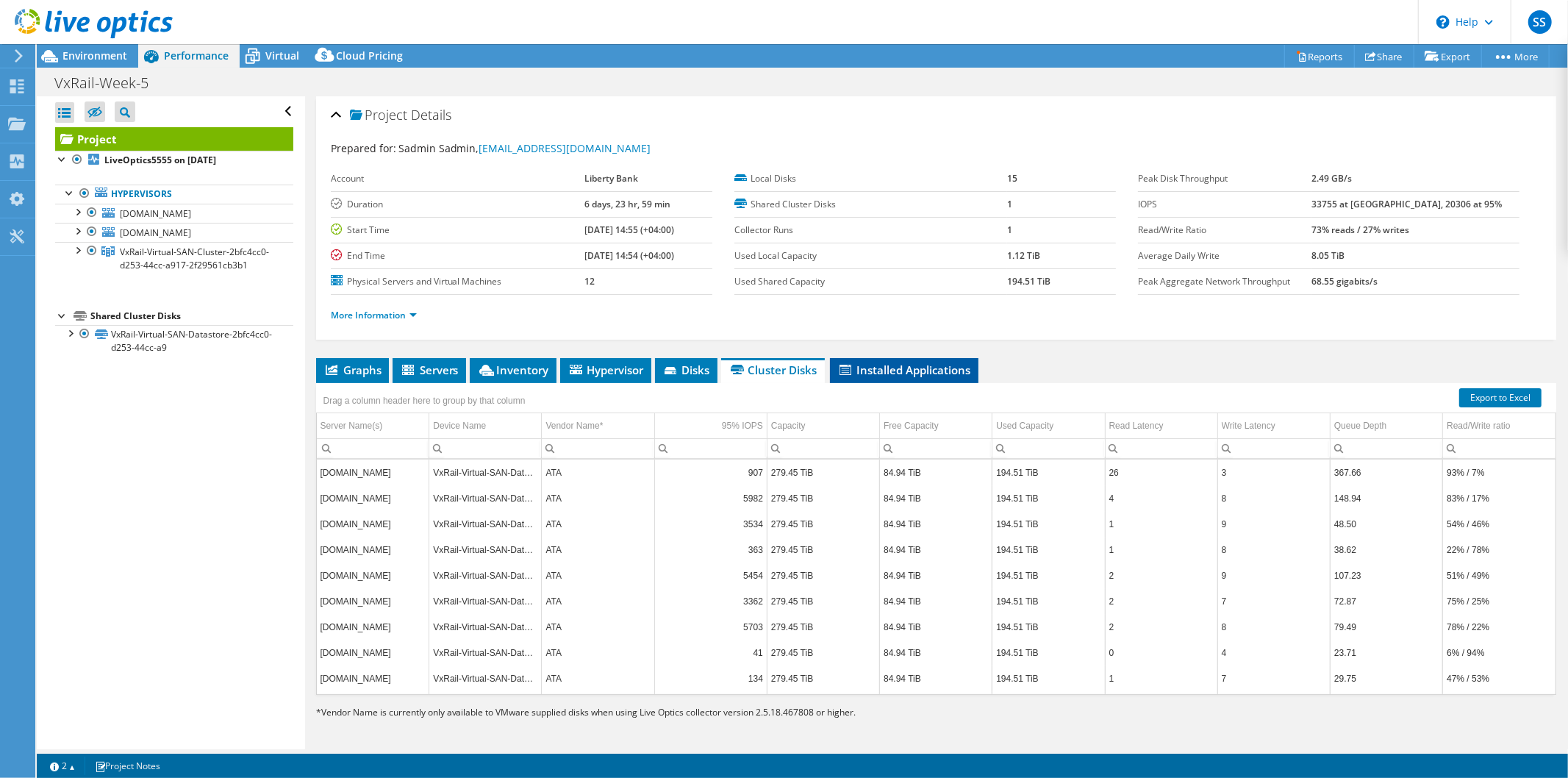
click at [913, 376] on span "Installed Applications" at bounding box center [904, 370] width 133 height 15
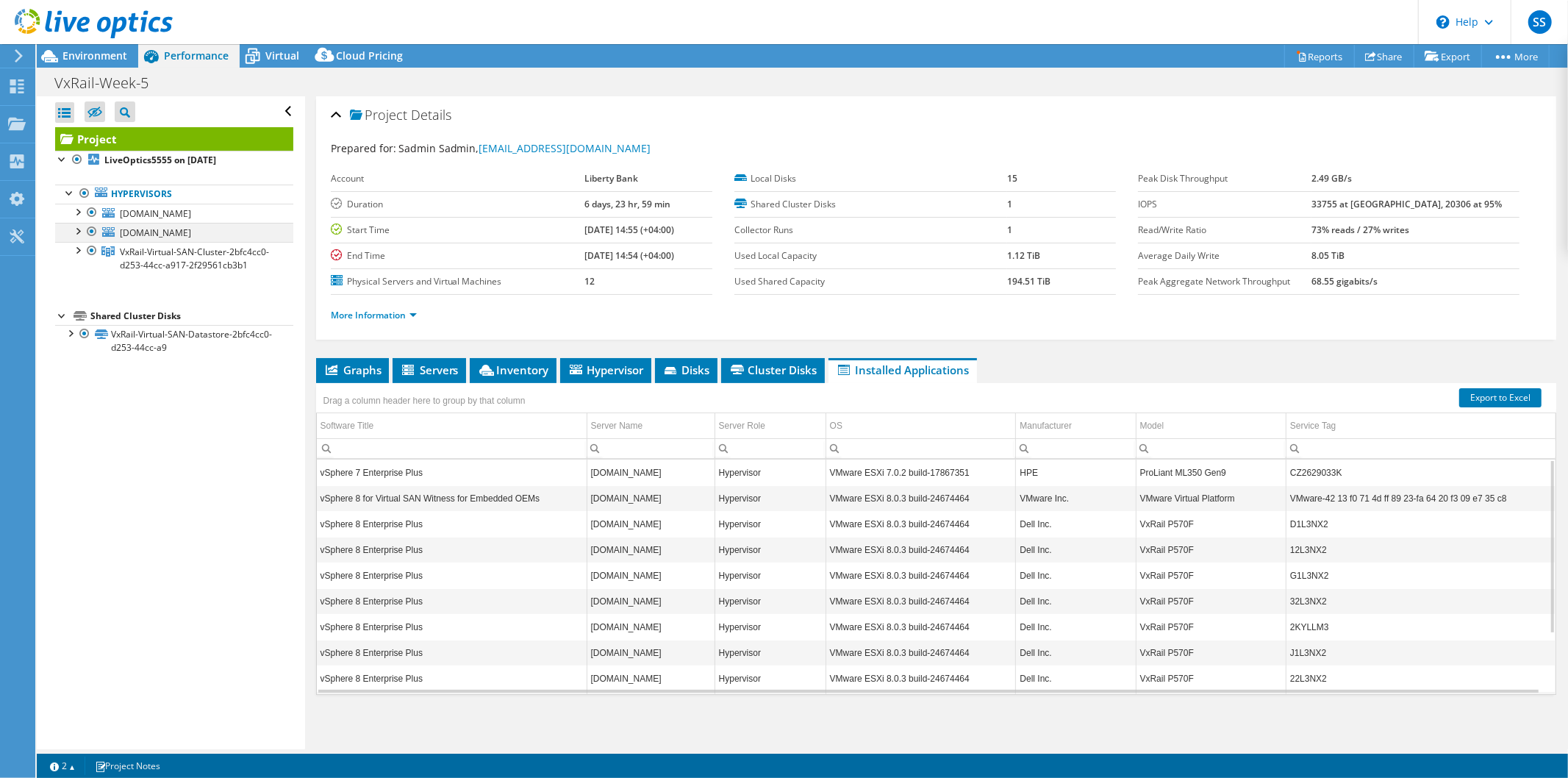
click at [77, 234] on div at bounding box center [77, 230] width 15 height 15
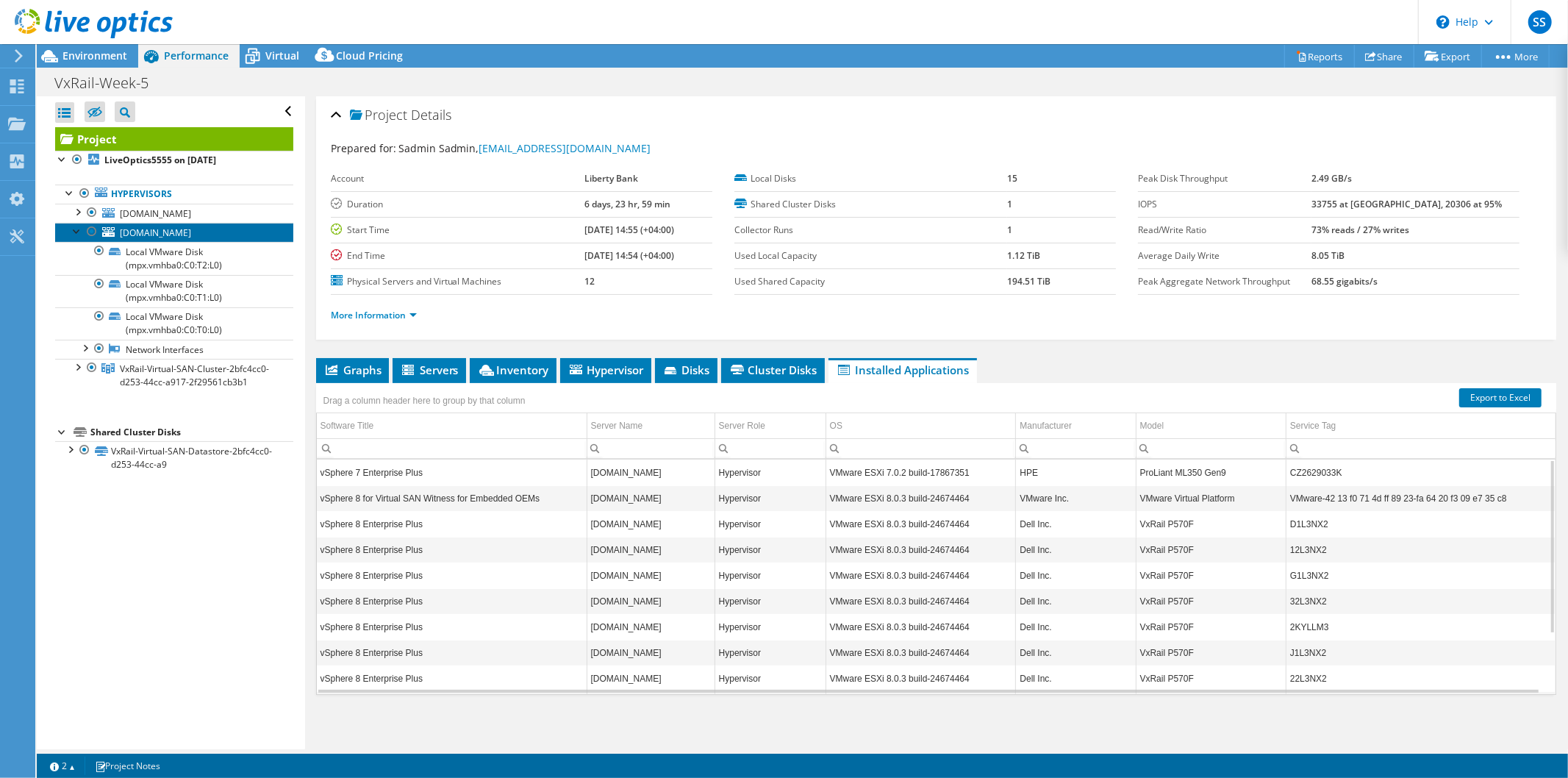
click at [178, 232] on span "vxrail-witness.lb.ge" at bounding box center [155, 233] width 71 height 13
